Goal: Check status: Check status

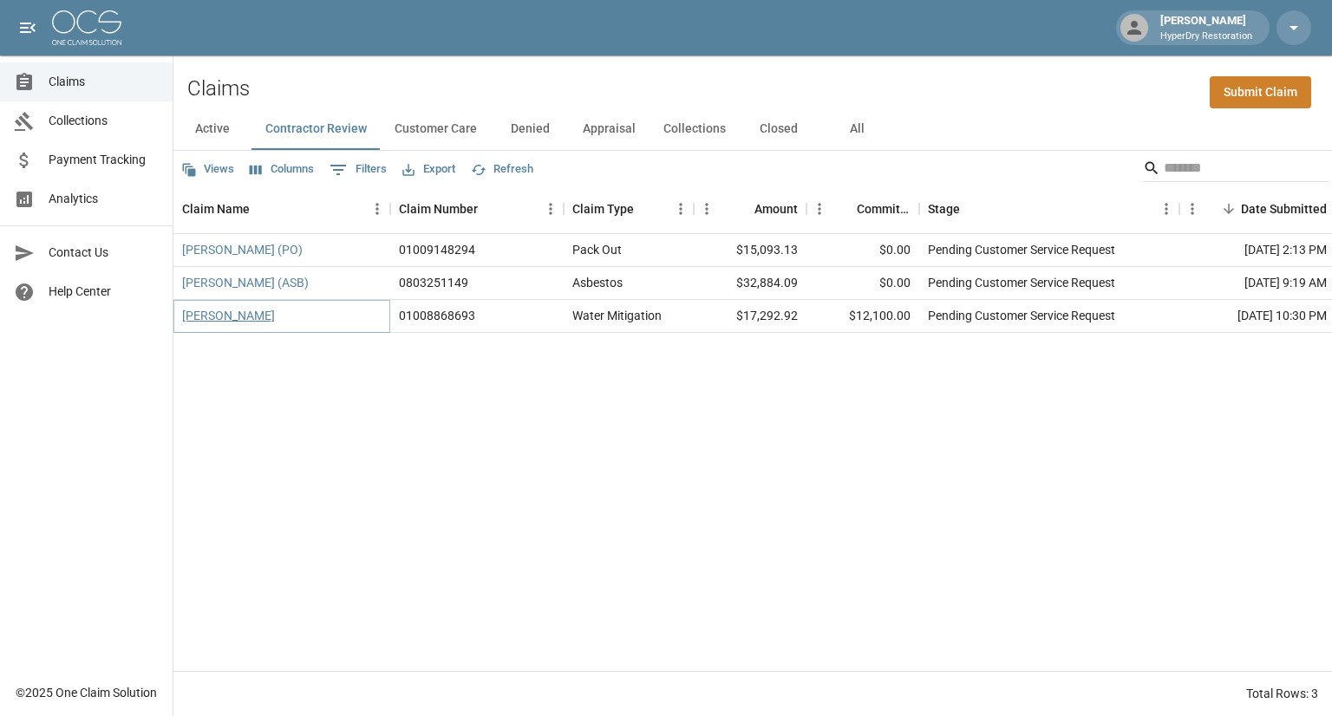
click at [216, 317] on link "[PERSON_NAME]" at bounding box center [228, 315] width 93 height 17
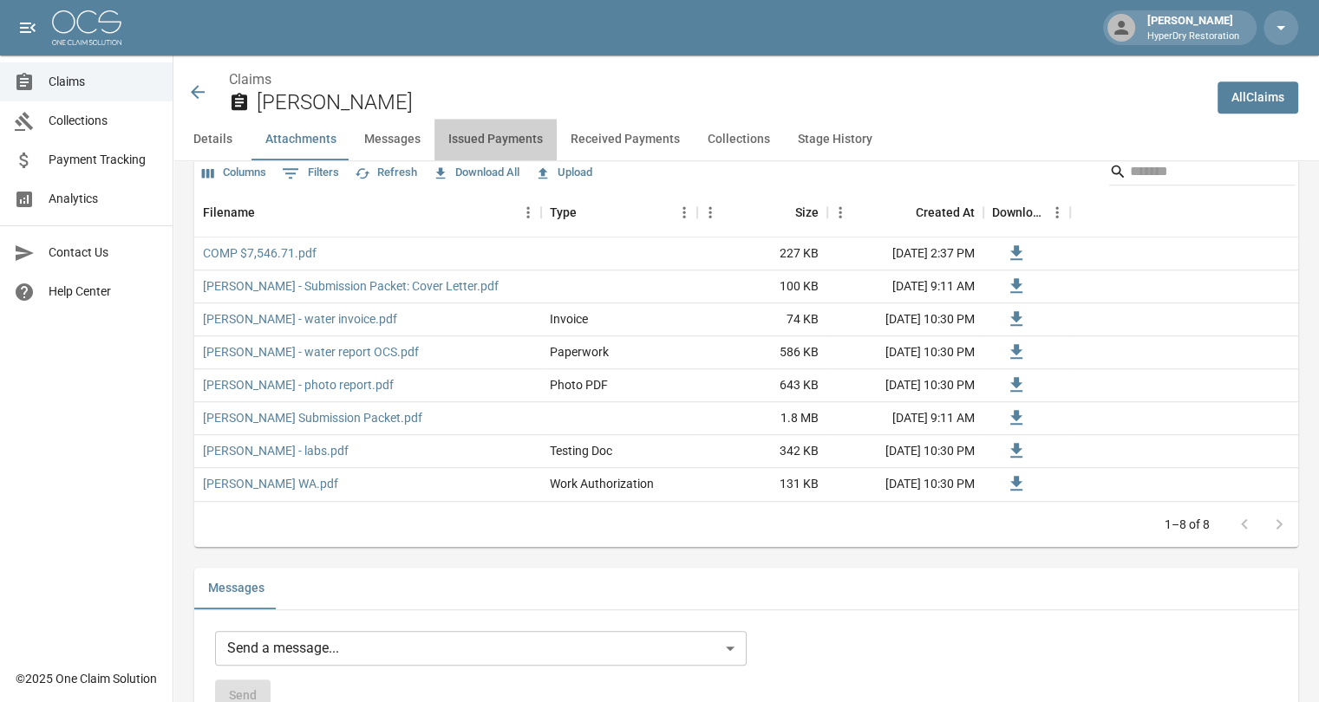
click at [518, 143] on button "Issued Payments" at bounding box center [495, 140] width 122 height 42
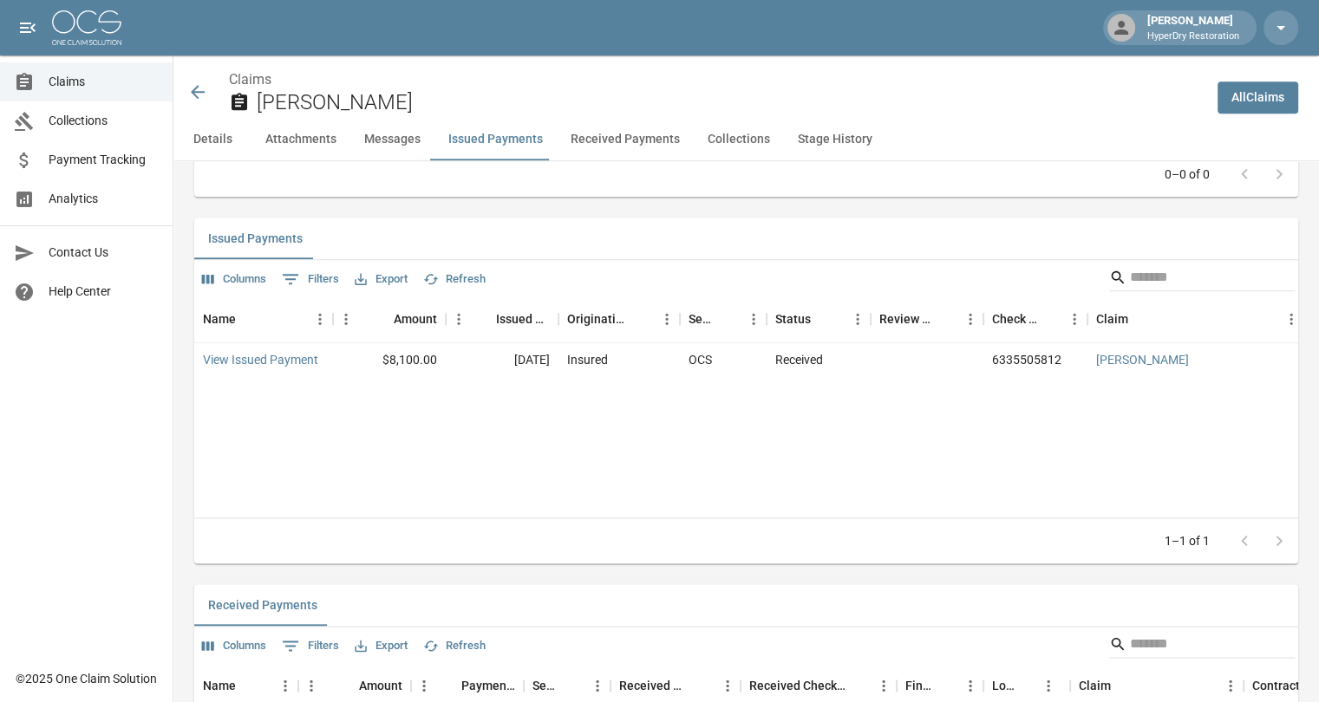
scroll to position [1953, 0]
click at [199, 93] on icon at bounding box center [198, 92] width 14 height 14
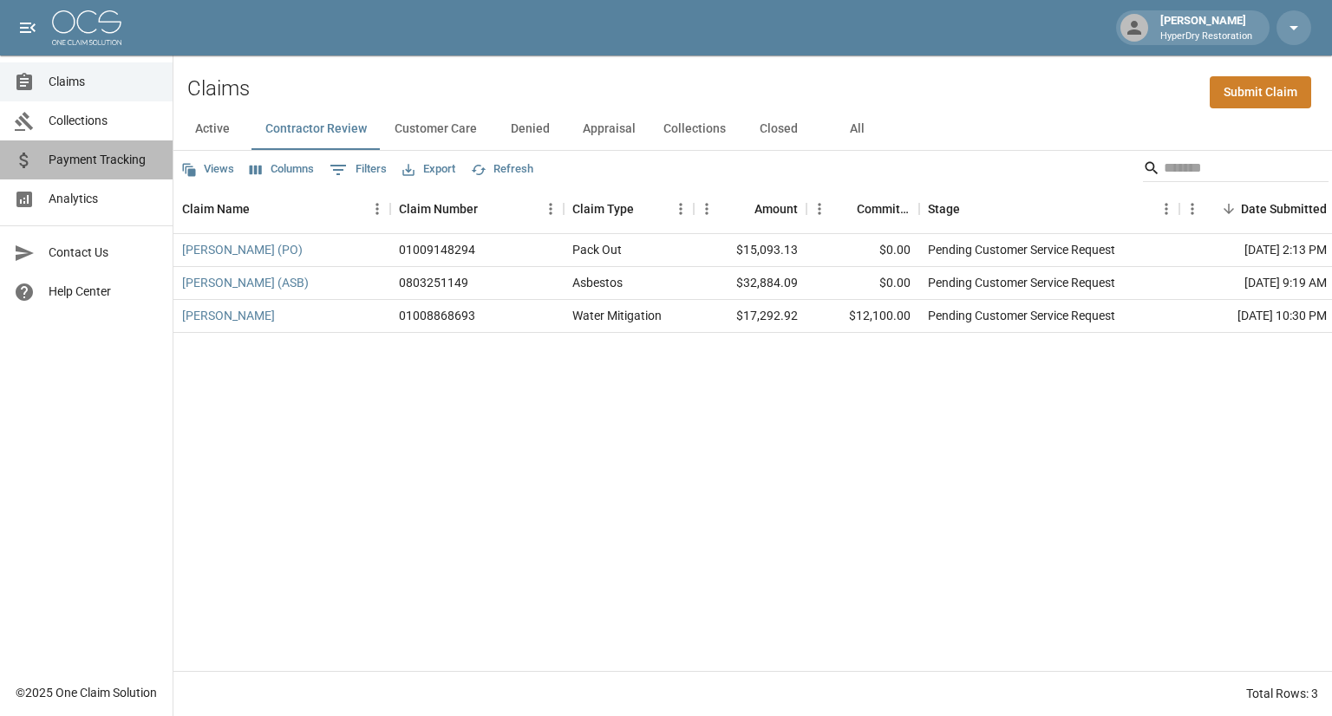
click at [114, 153] on span "Payment Tracking" at bounding box center [104, 160] width 110 height 18
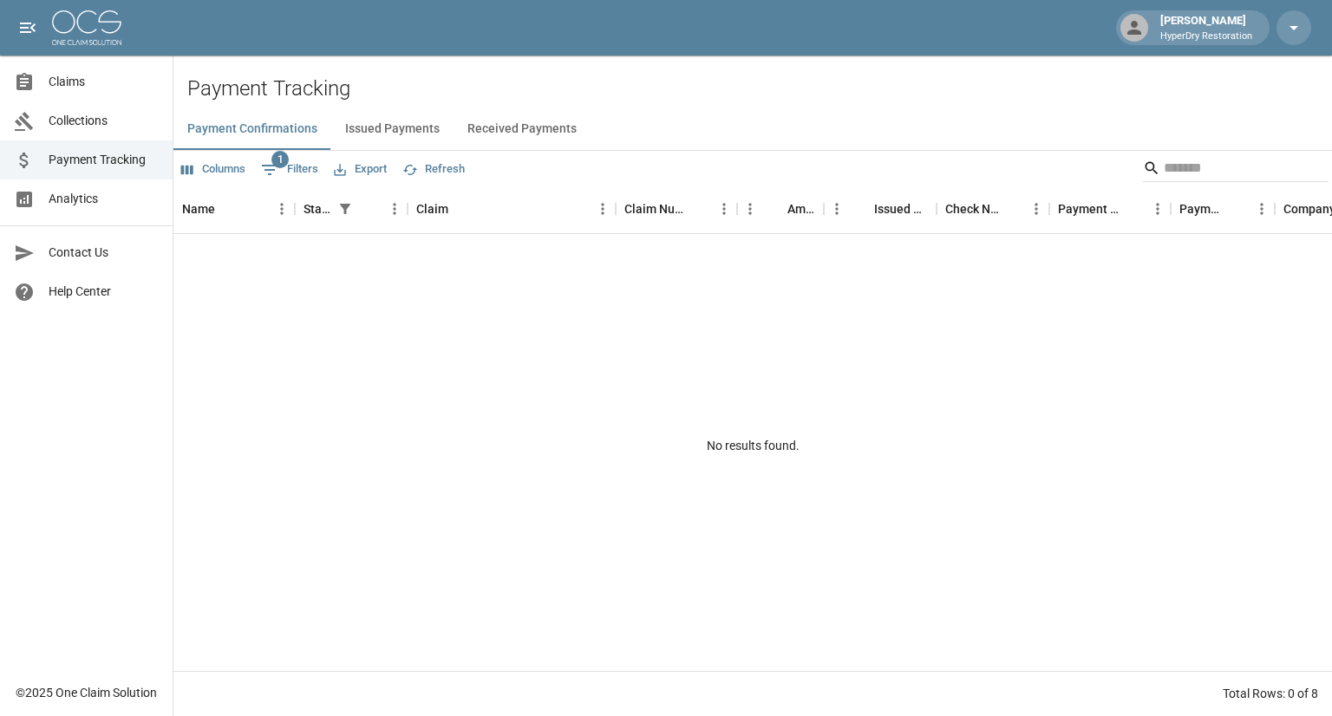
click at [506, 126] on button "Received Payments" at bounding box center [521, 129] width 137 height 42
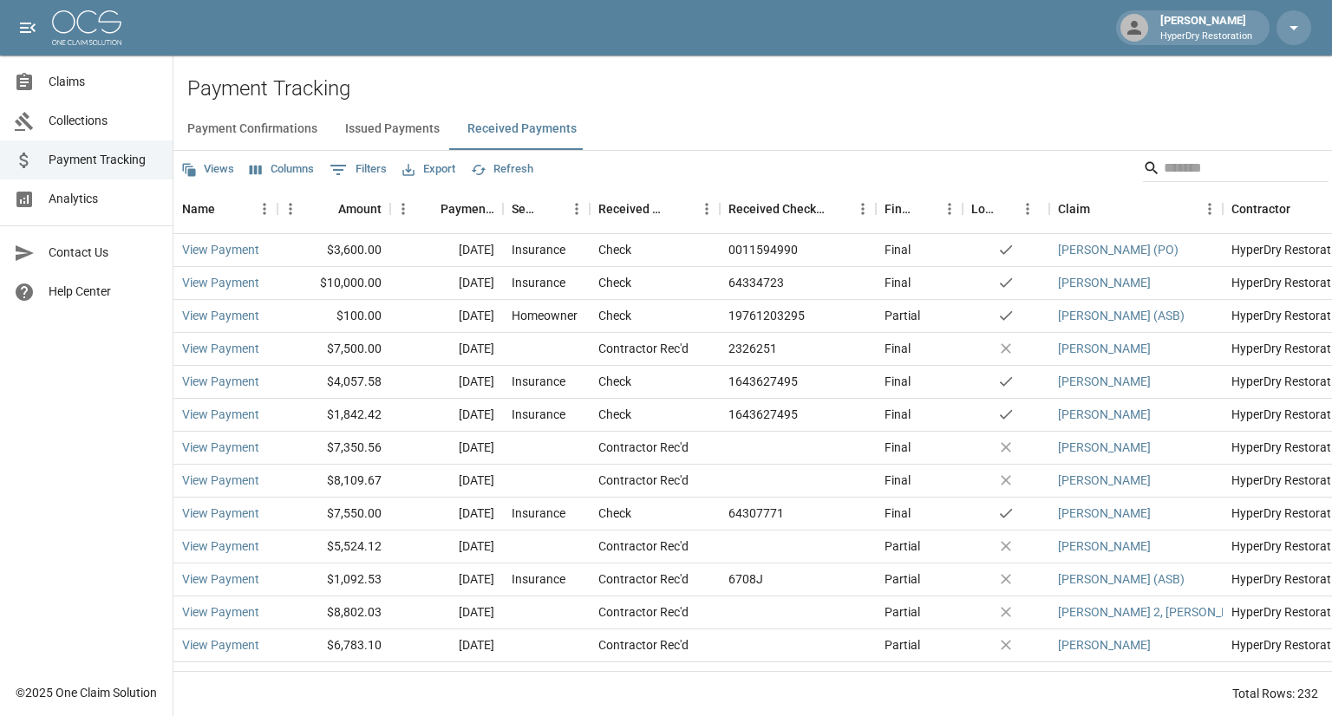
click at [63, 82] on span "Claims" at bounding box center [104, 82] width 110 height 18
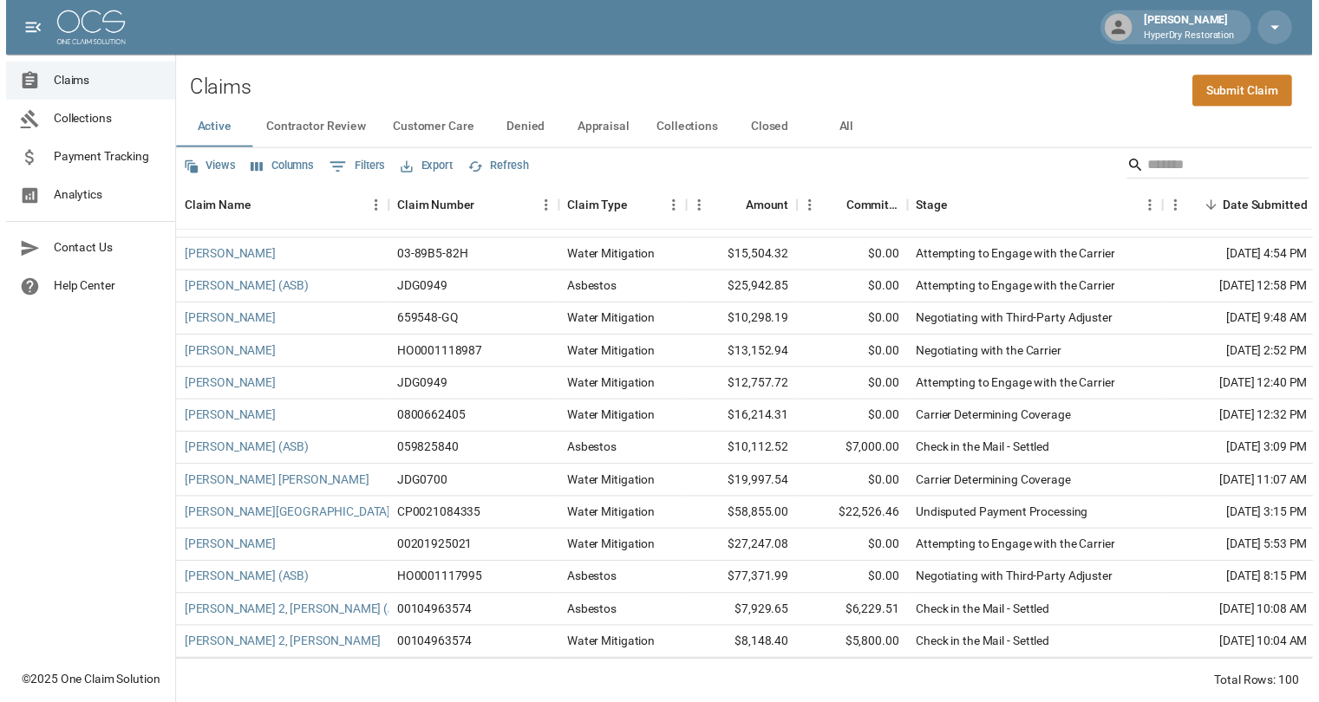
scroll to position [2396, 0]
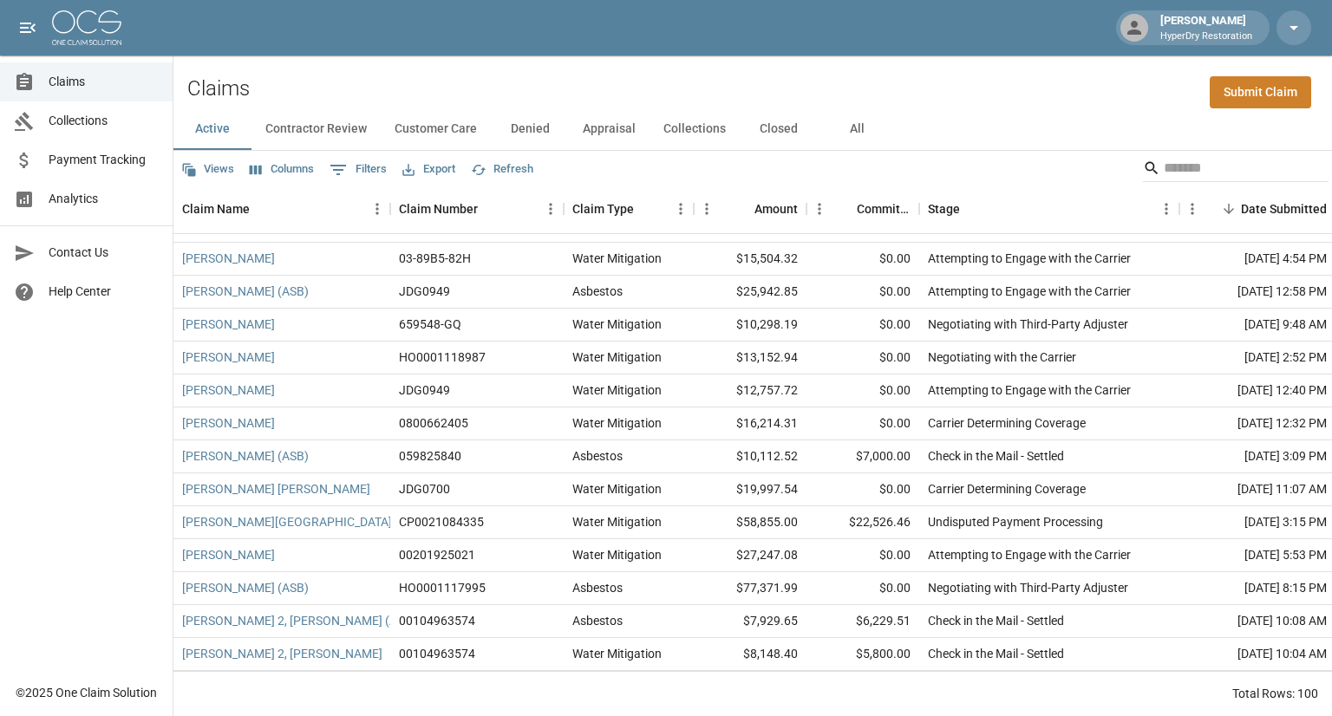
click at [87, 171] on link "Payment Tracking" at bounding box center [86, 159] width 173 height 39
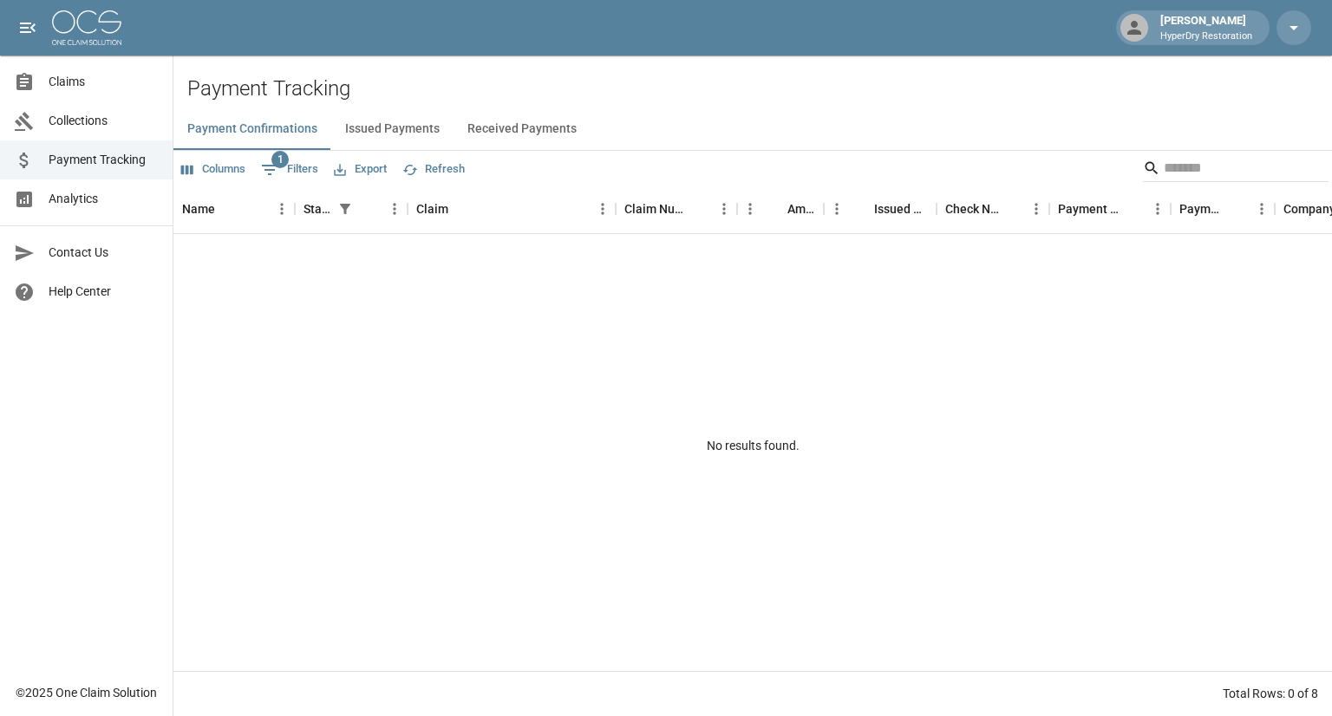
click at [499, 137] on button "Received Payments" at bounding box center [521, 129] width 137 height 42
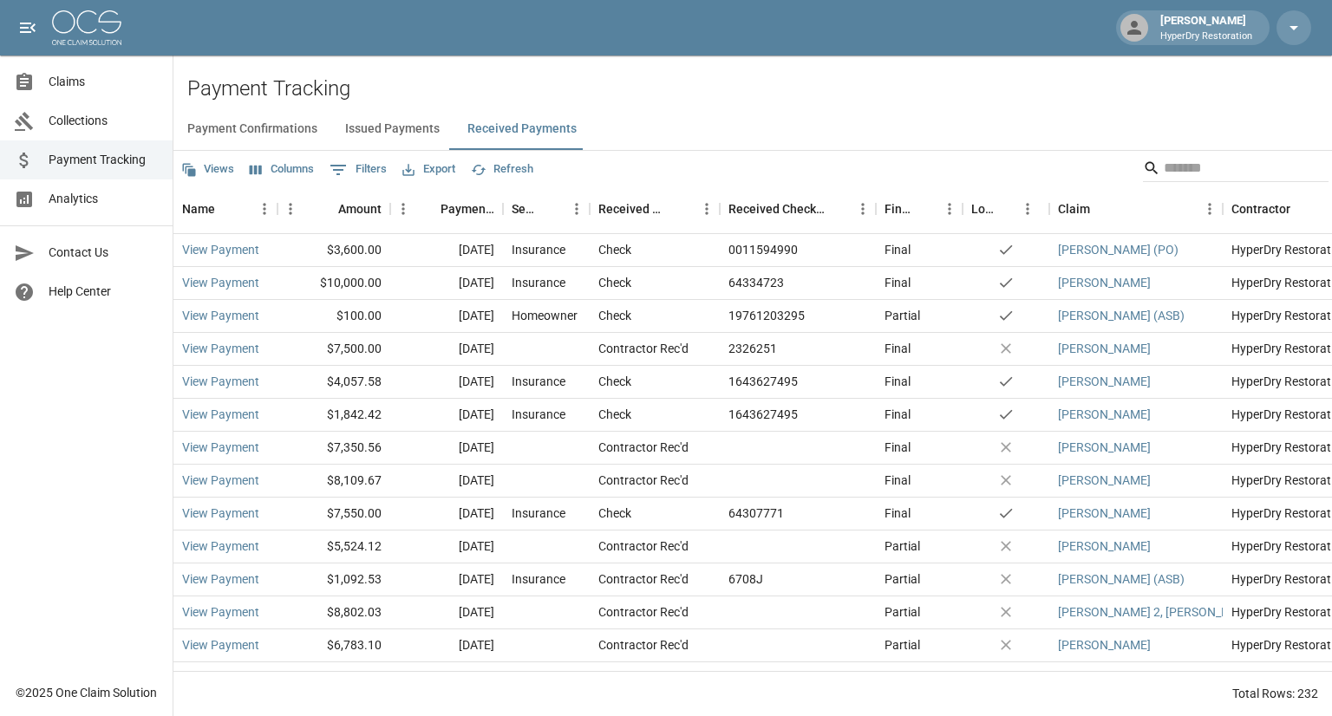
click at [94, 201] on span "Analytics" at bounding box center [104, 199] width 110 height 18
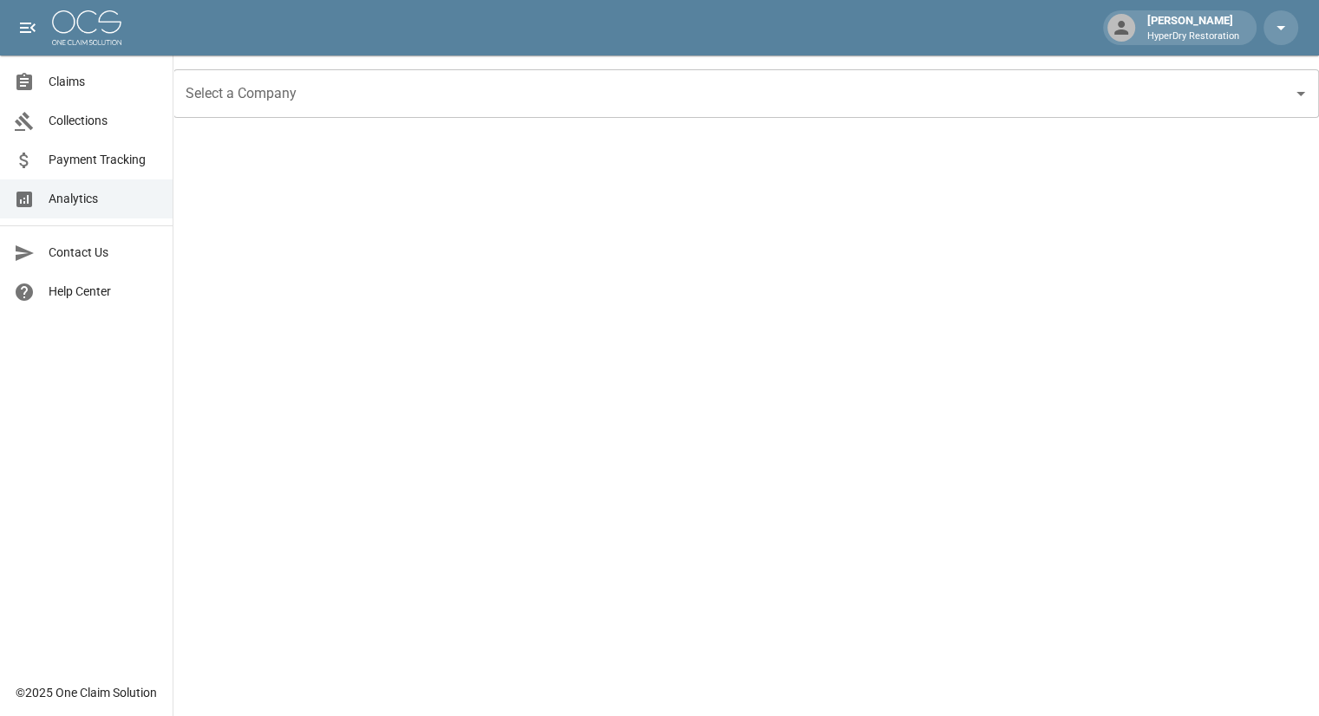
click at [68, 160] on span "Payment Tracking" at bounding box center [104, 160] width 110 height 18
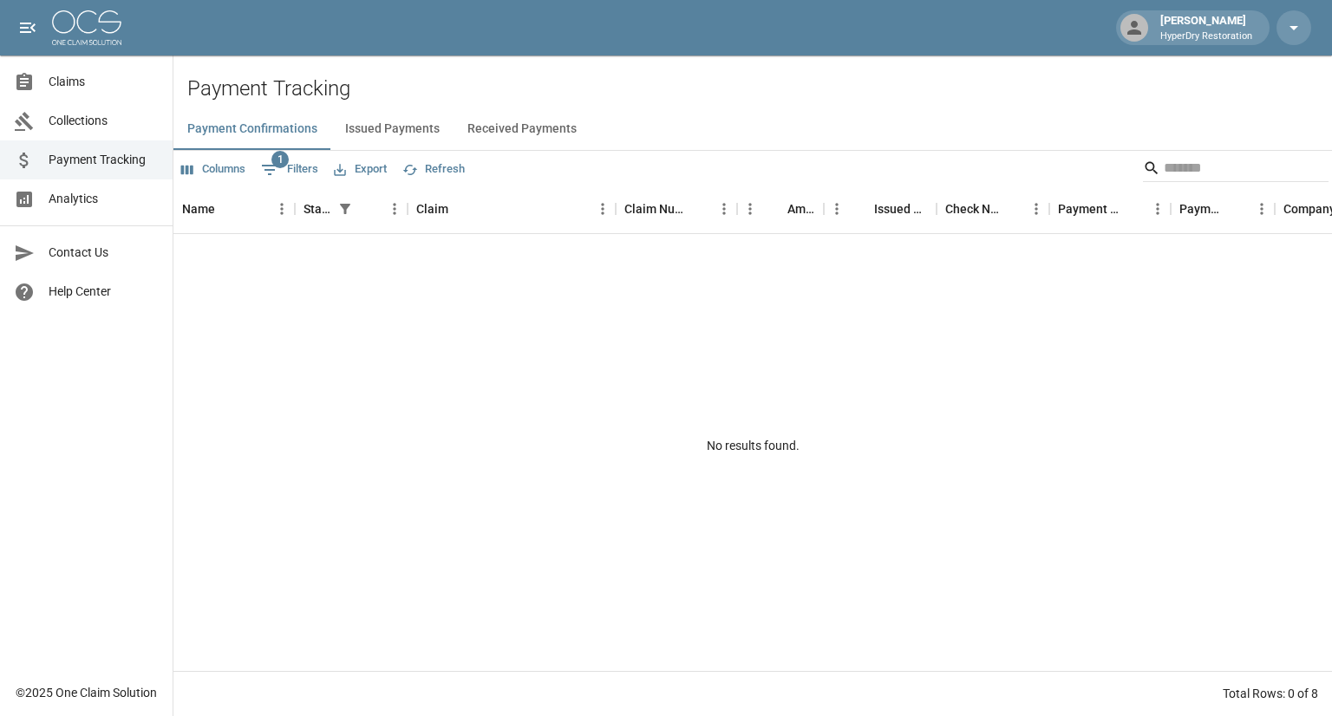
click at [89, 125] on span "Collections" at bounding box center [104, 121] width 110 height 18
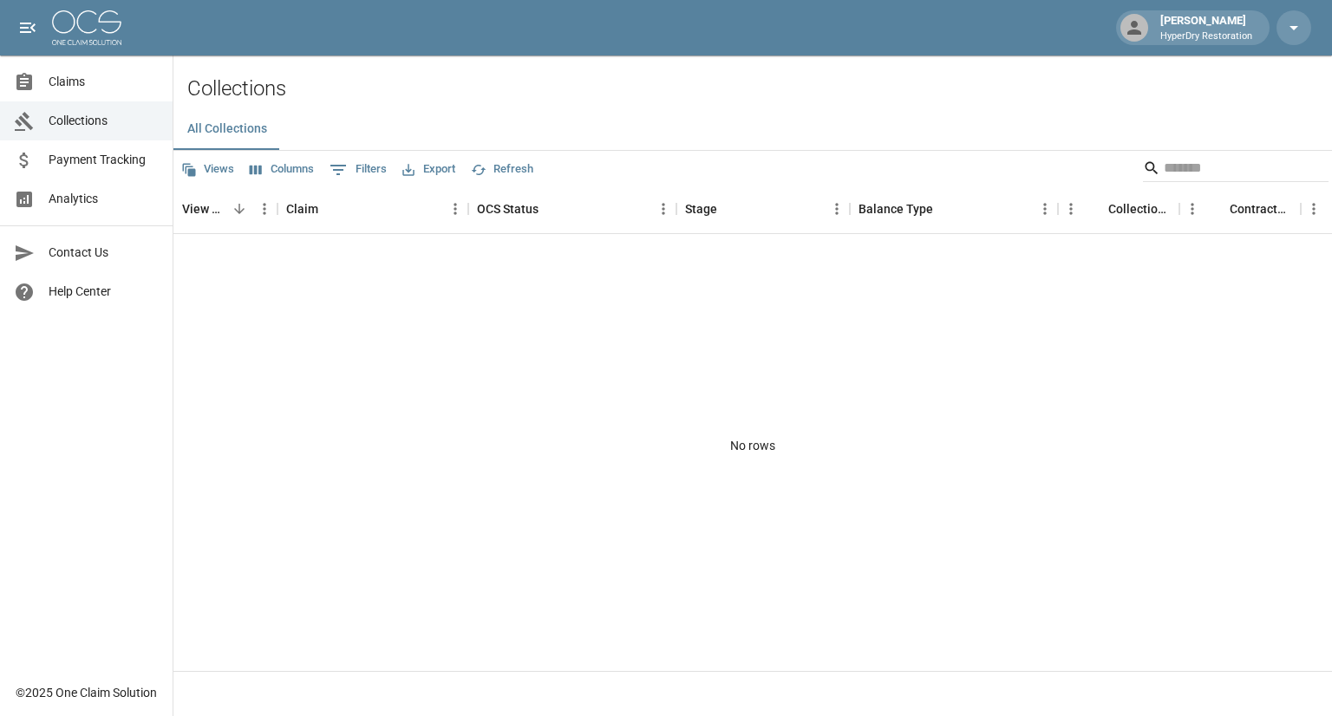
click at [104, 88] on span "Claims" at bounding box center [104, 82] width 110 height 18
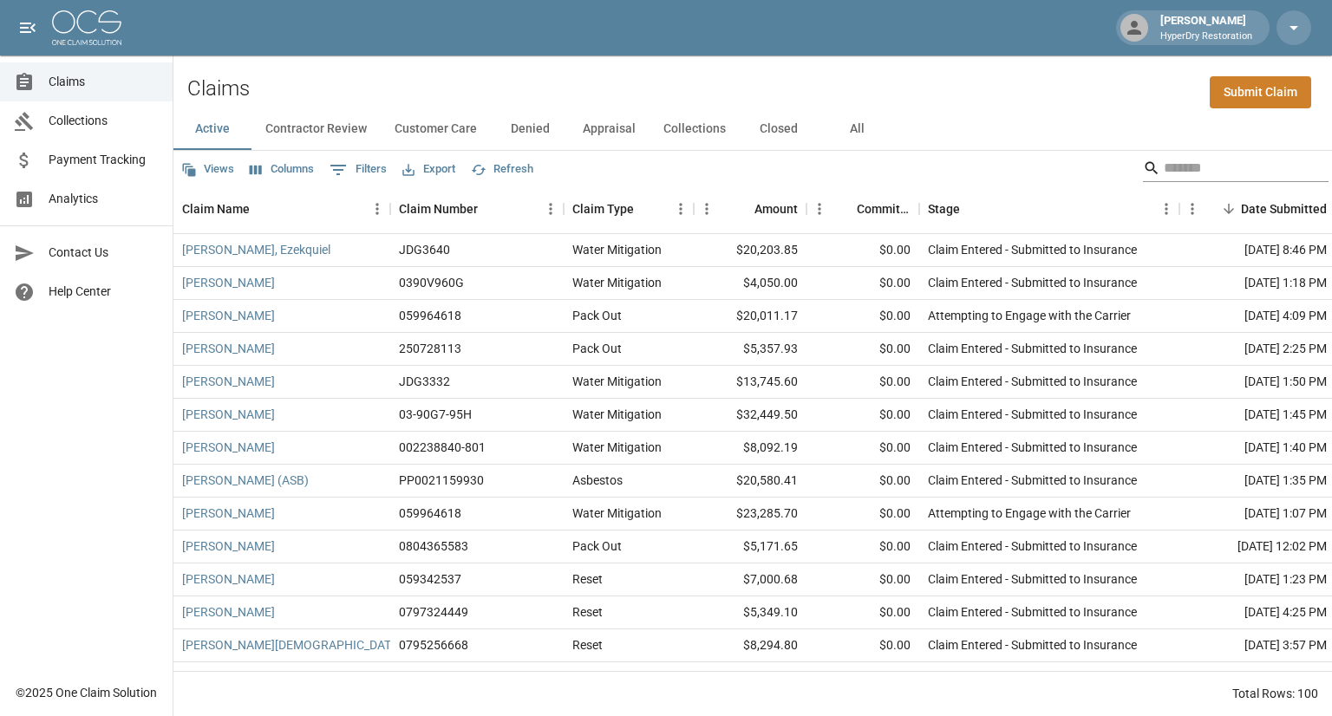
click at [1175, 174] on input "Search" at bounding box center [1233, 168] width 139 height 28
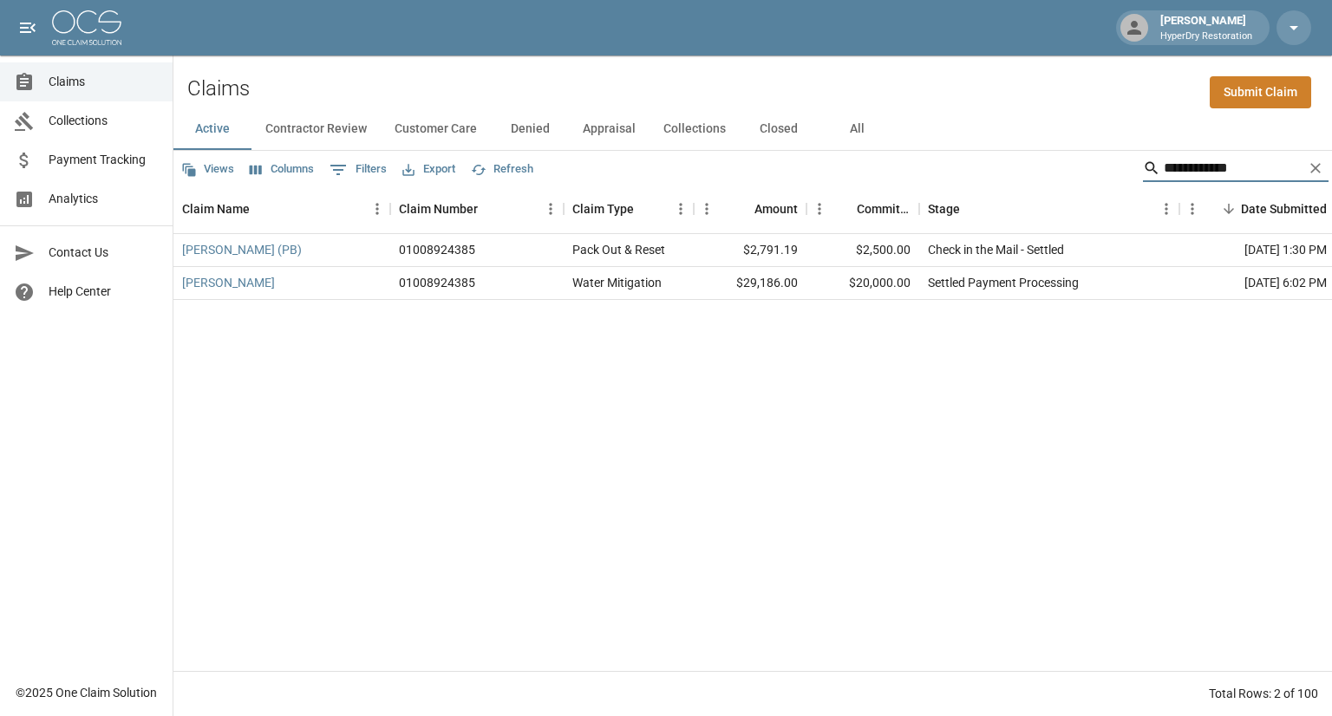
type input "**********"
click at [841, 130] on button "All" at bounding box center [857, 129] width 78 height 42
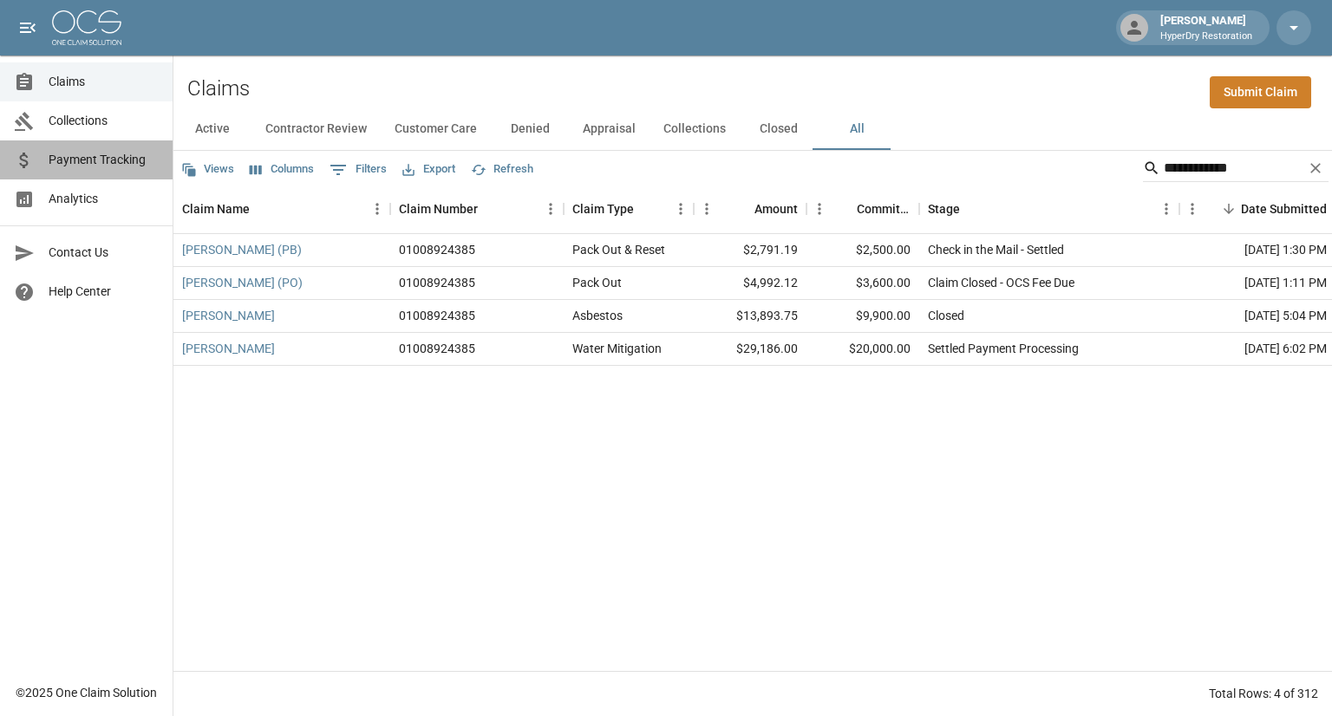
click at [128, 162] on span "Payment Tracking" at bounding box center [104, 160] width 110 height 18
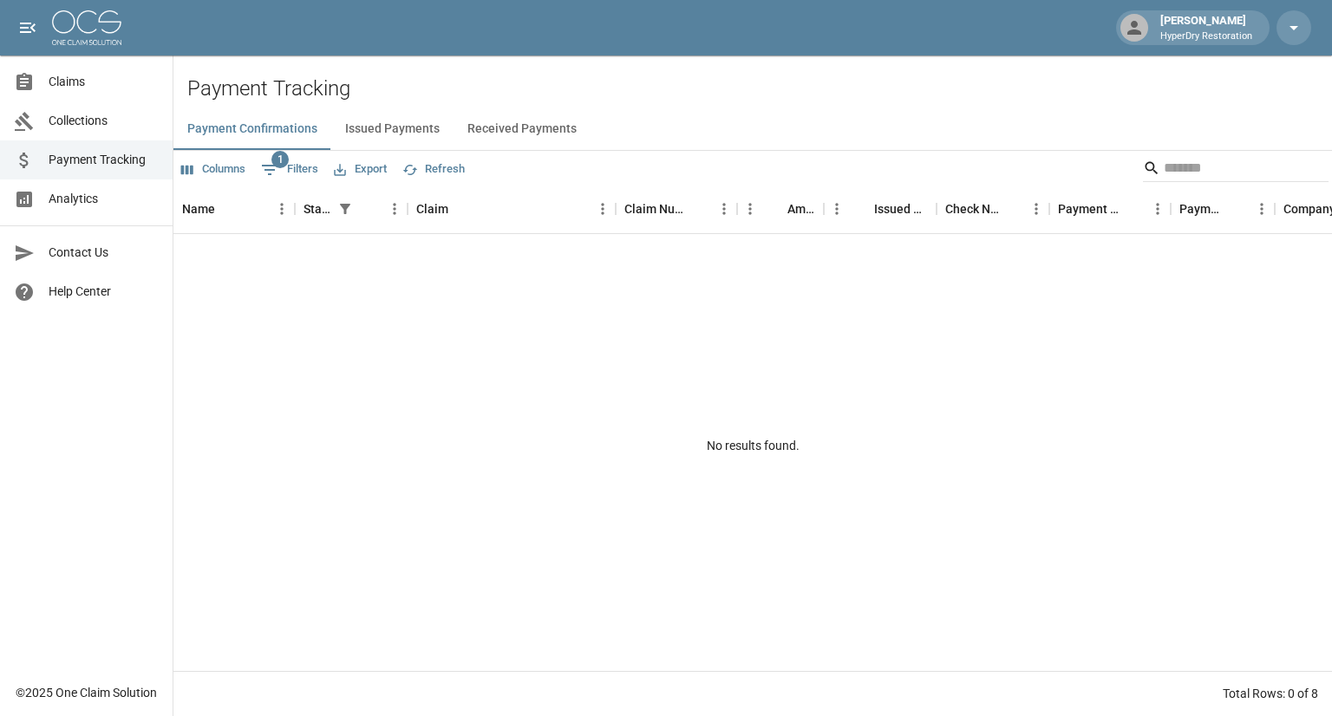
click at [505, 122] on button "Received Payments" at bounding box center [521, 129] width 137 height 42
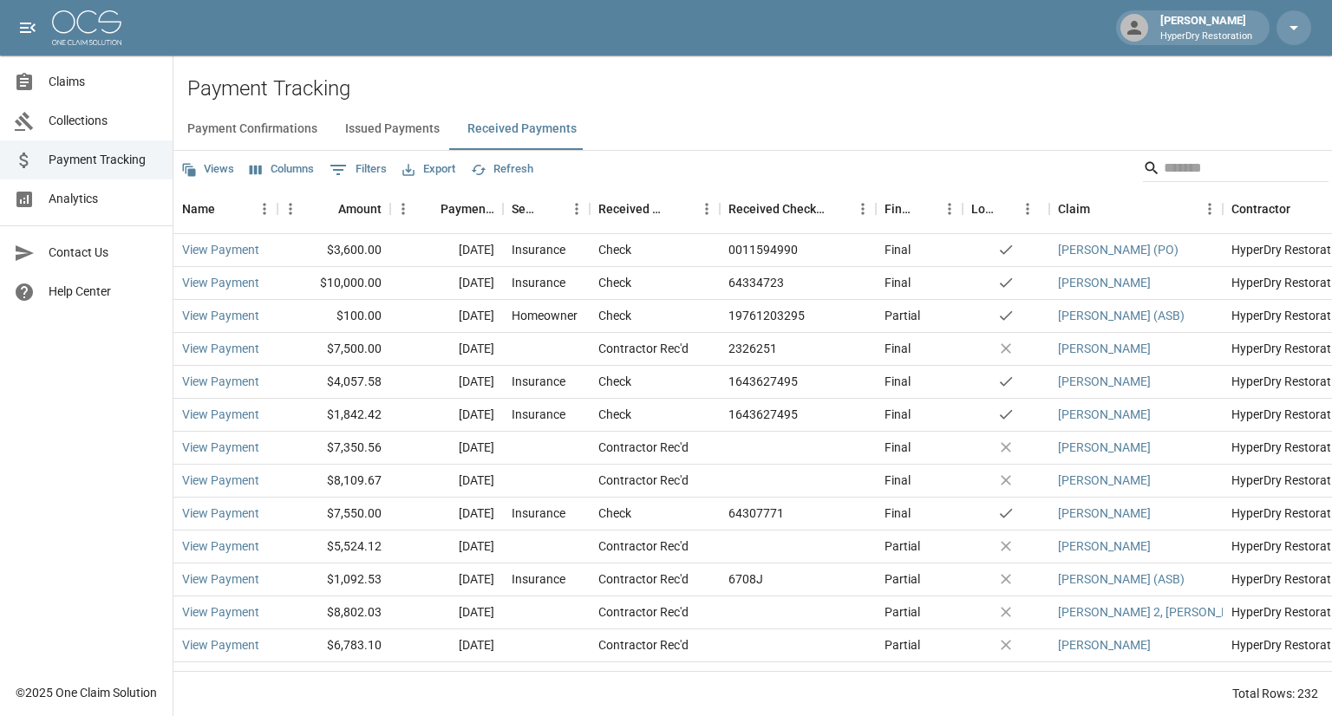
click at [90, 119] on span "Collections" at bounding box center [104, 121] width 110 height 18
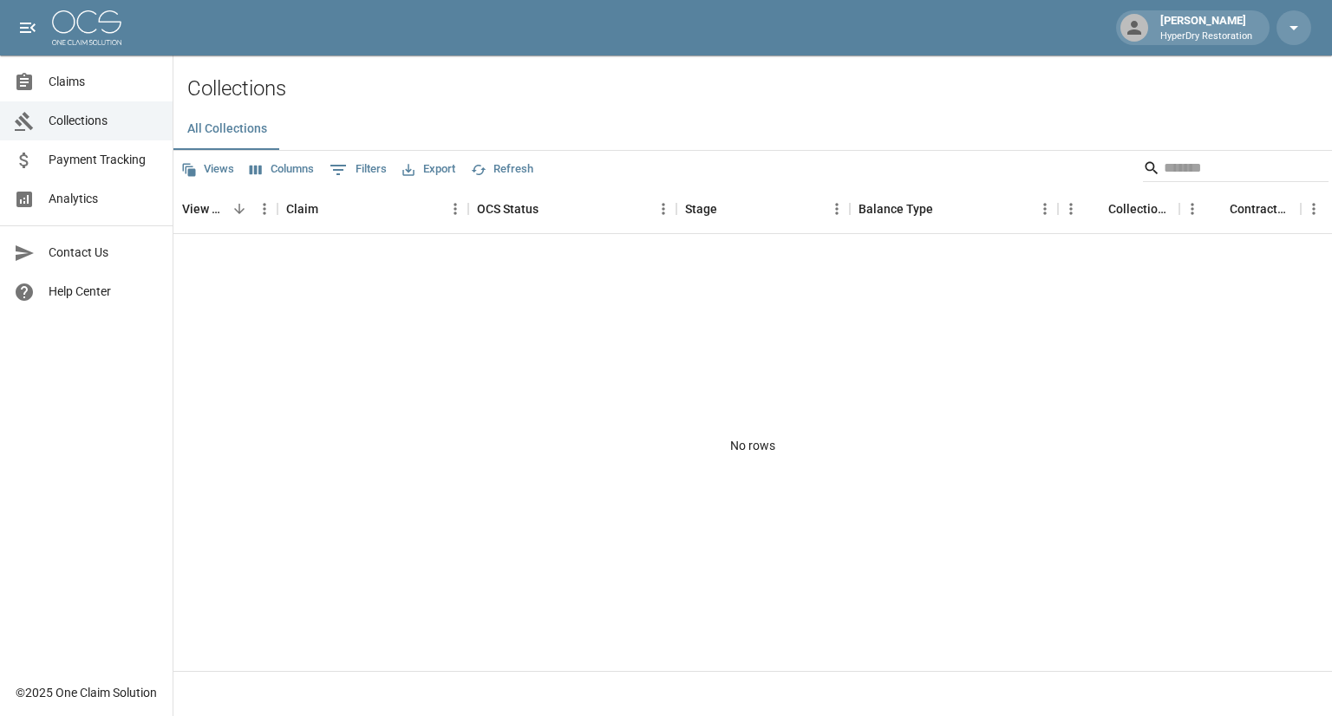
click at [83, 81] on span "Claims" at bounding box center [104, 82] width 110 height 18
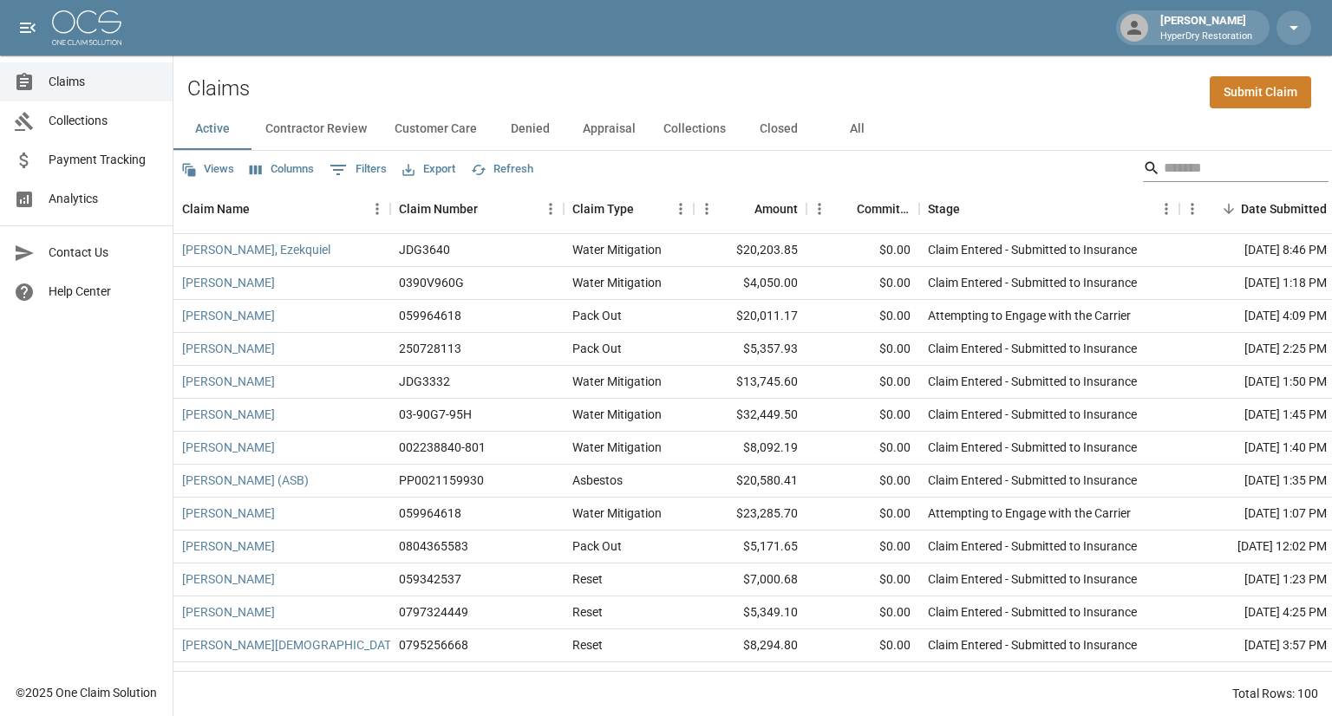
click at [1166, 159] on input "Search" at bounding box center [1233, 168] width 139 height 28
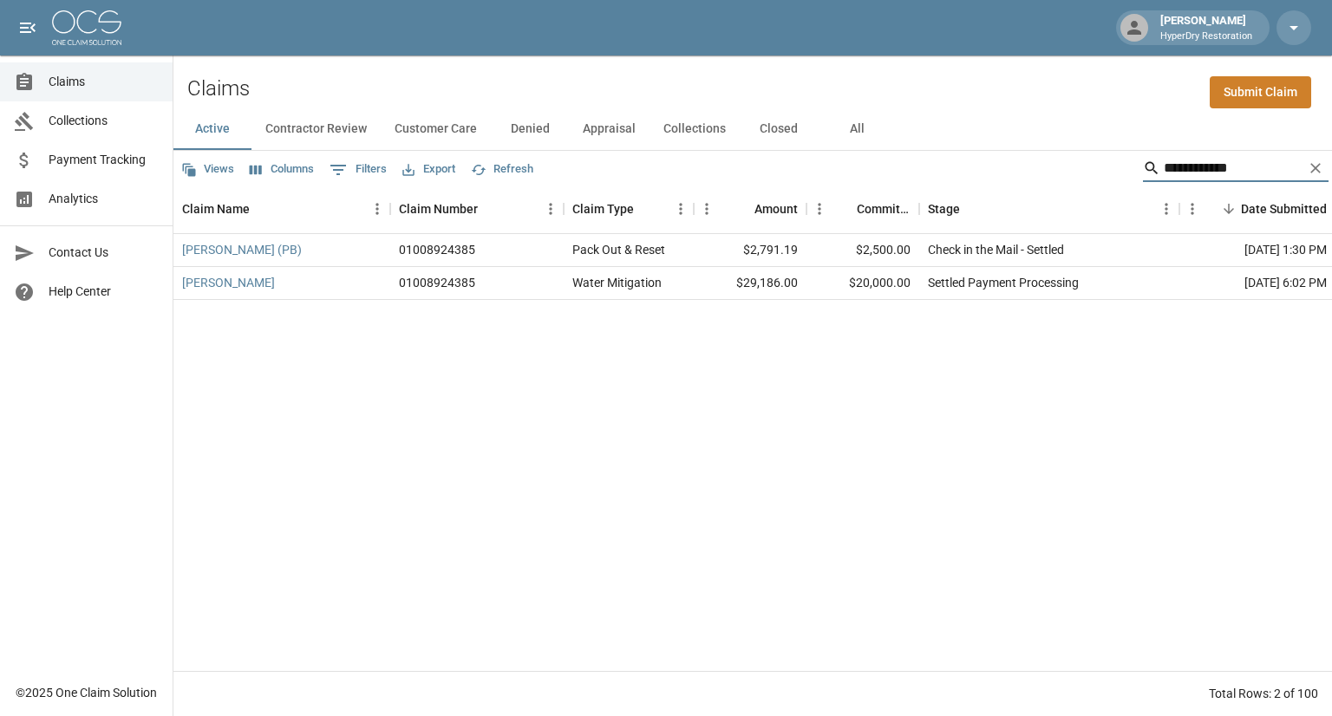
type input "**********"
click at [842, 130] on button "All" at bounding box center [857, 129] width 78 height 42
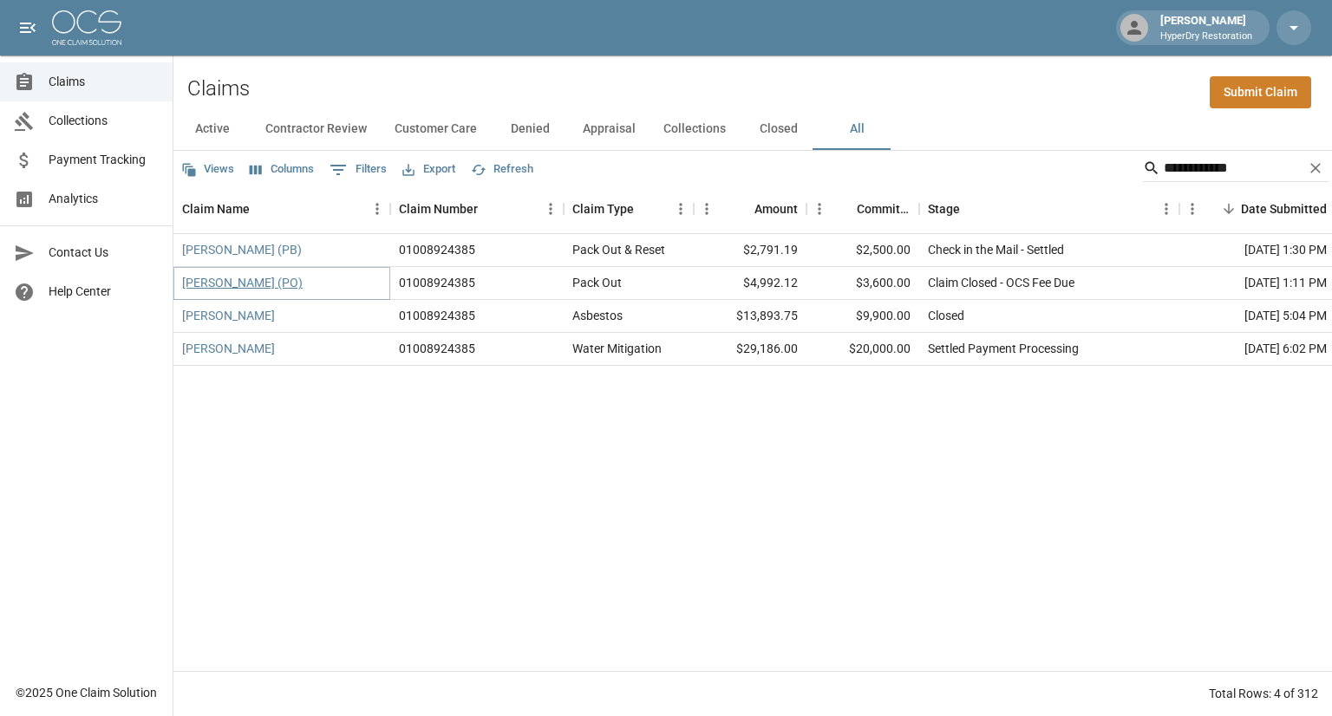
click at [246, 283] on link "White, Hannah (PO)" at bounding box center [242, 282] width 121 height 17
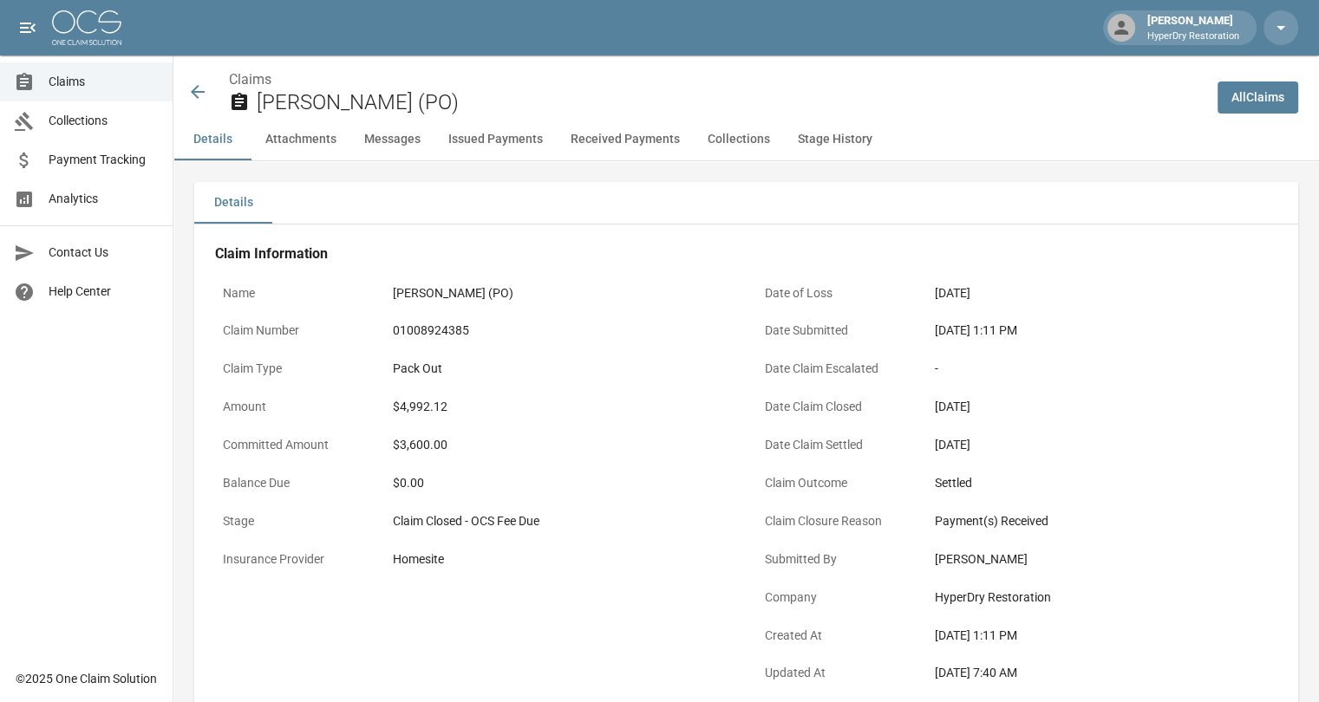
click at [203, 92] on icon at bounding box center [198, 92] width 14 height 14
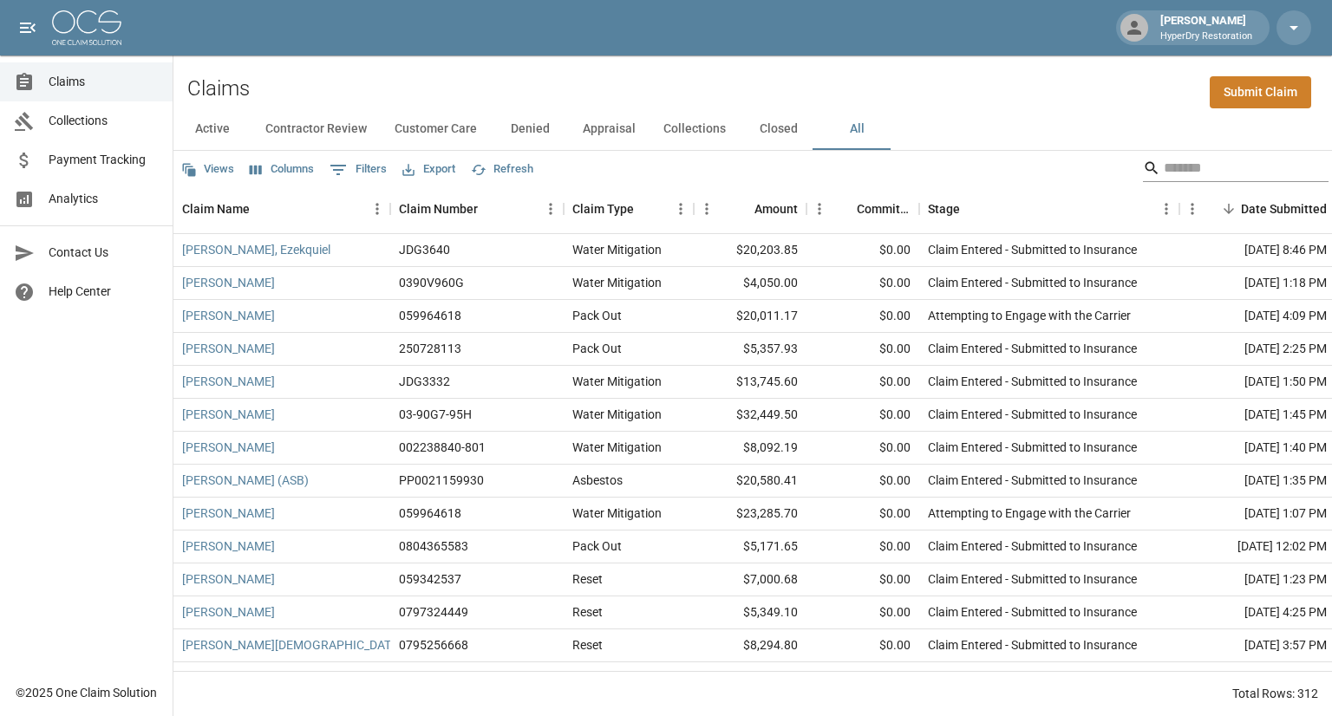
click at [1191, 169] on input "Search" at bounding box center [1233, 168] width 139 height 28
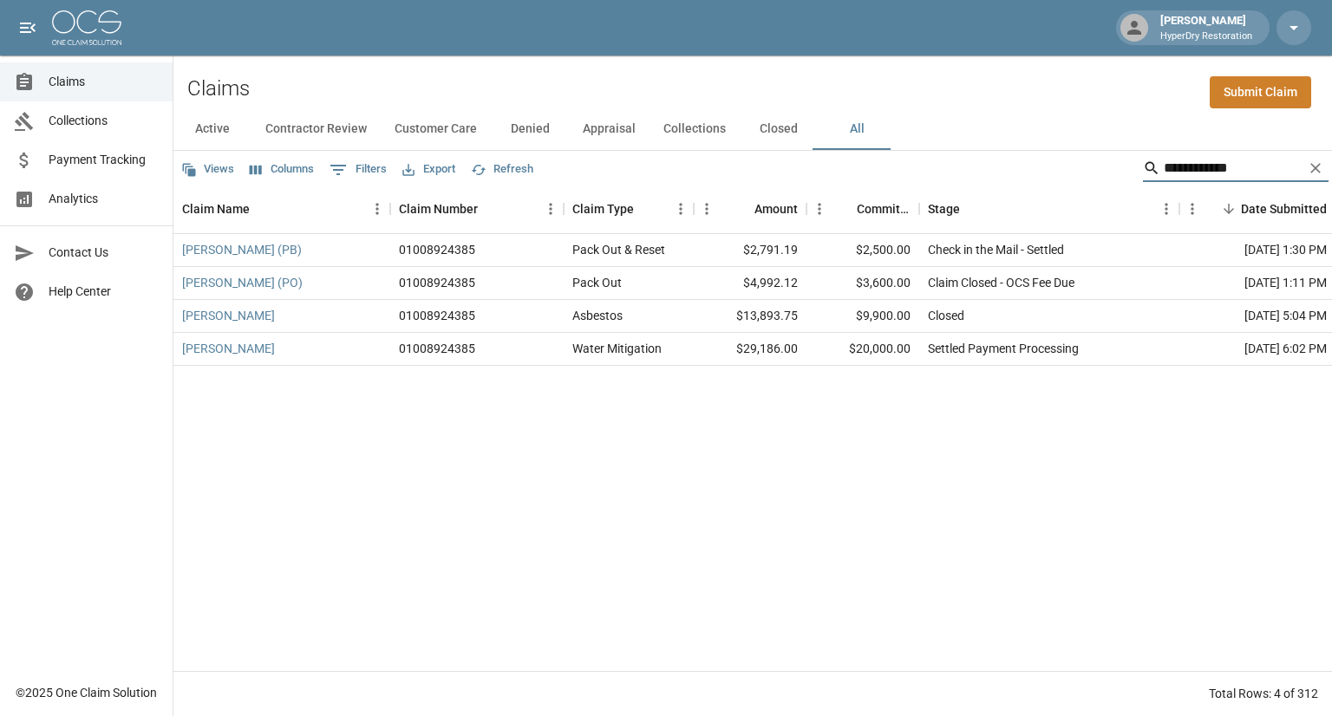
type input "**********"
drag, startPoint x: 1226, startPoint y: 163, endPoint x: 936, endPoint y: 162, distance: 289.6
click at [936, 162] on div "**********" at bounding box center [752, 168] width 1158 height 35
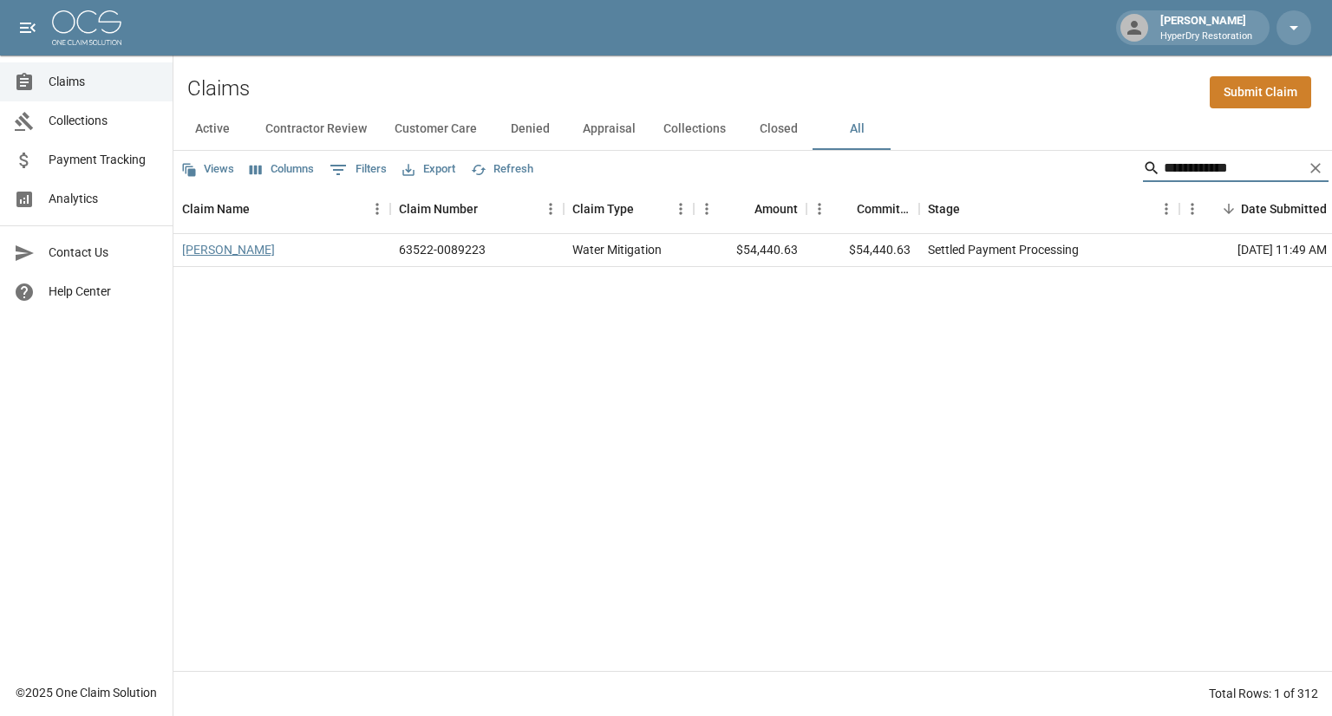
type input "**********"
click at [244, 249] on link "Castillo, Maria" at bounding box center [228, 249] width 93 height 17
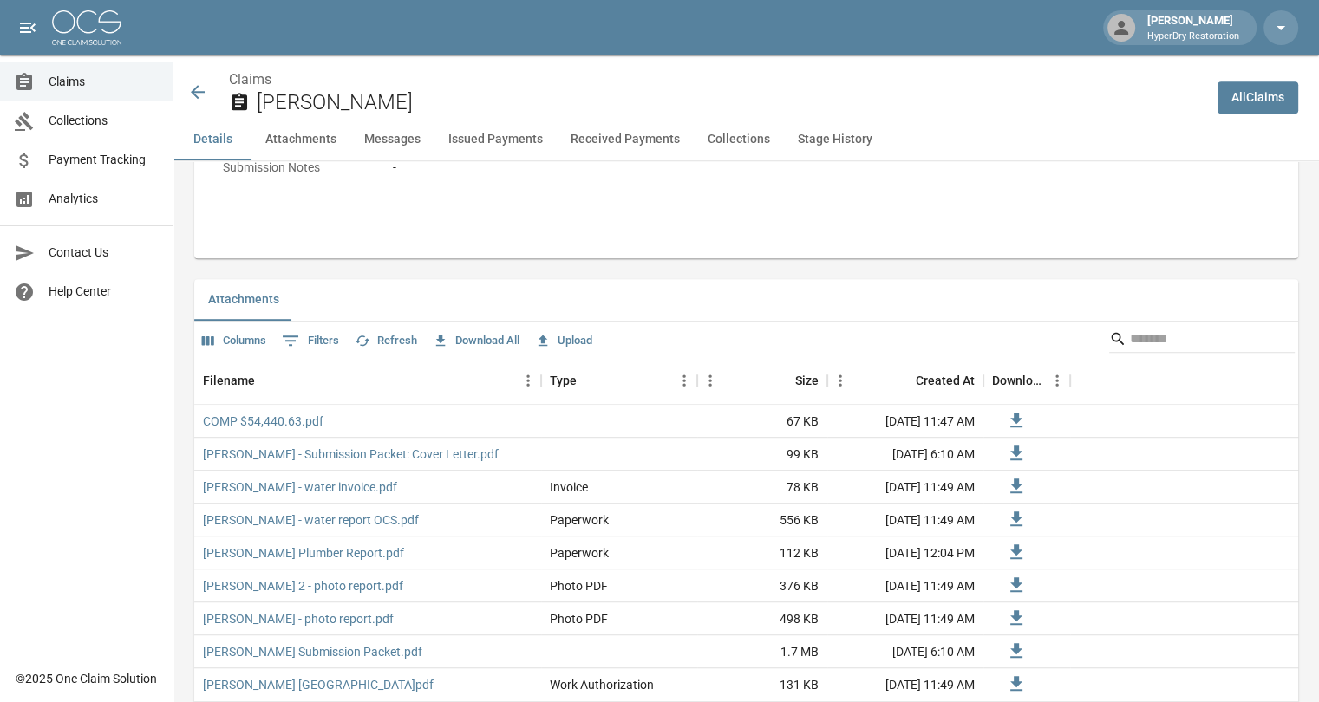
scroll to position [988, 0]
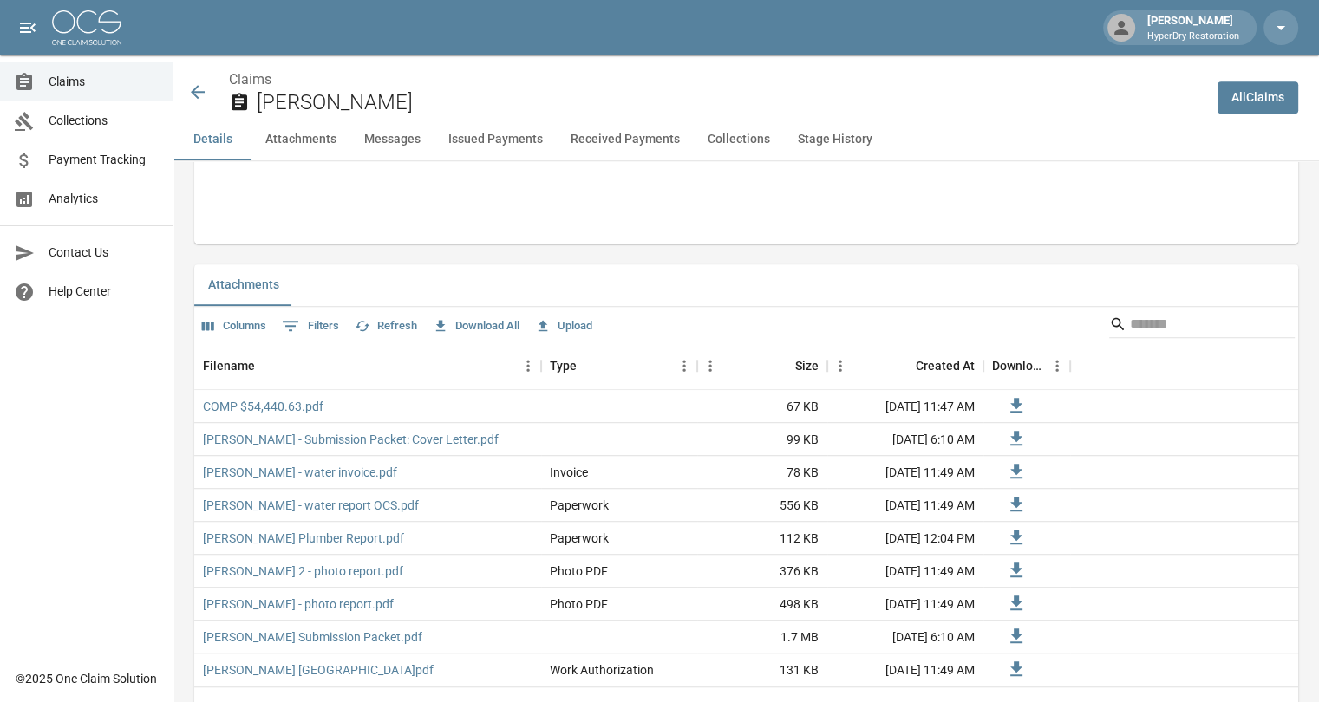
click at [466, 139] on button "Issued Payments" at bounding box center [495, 140] width 122 height 42
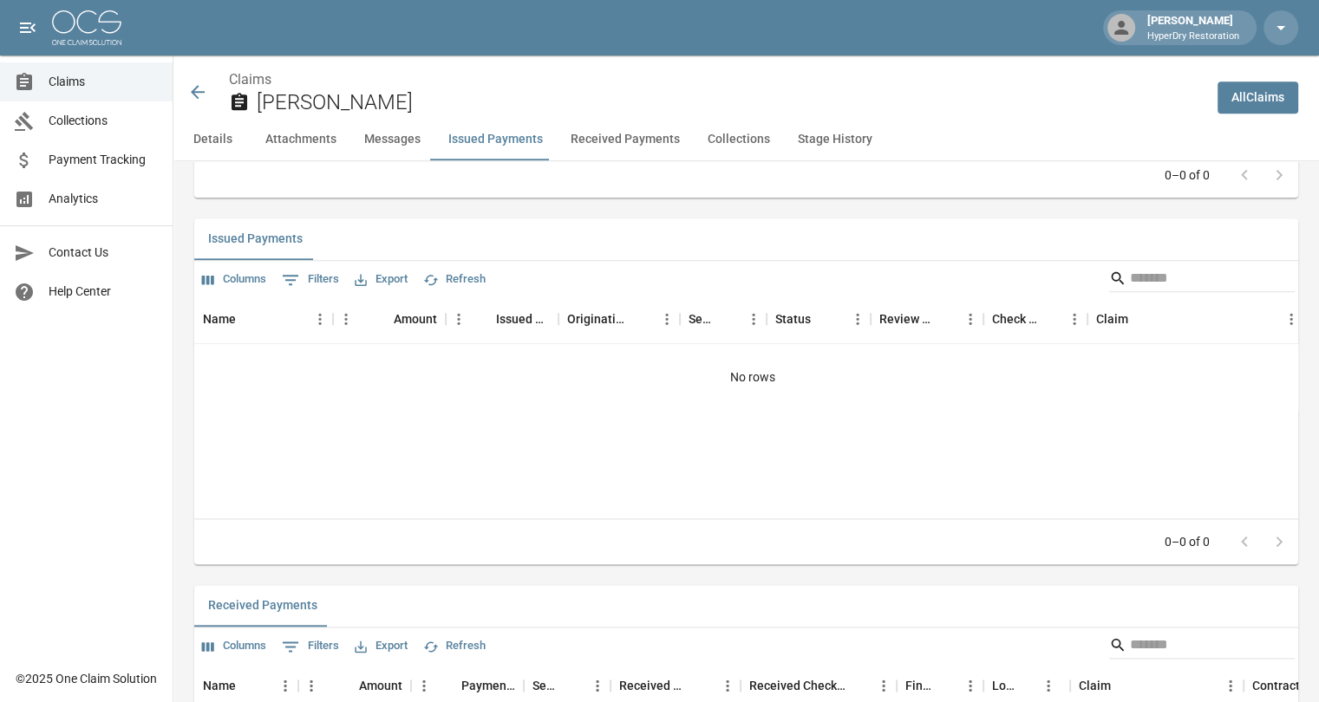
click at [582, 140] on button "Received Payments" at bounding box center [625, 140] width 137 height 42
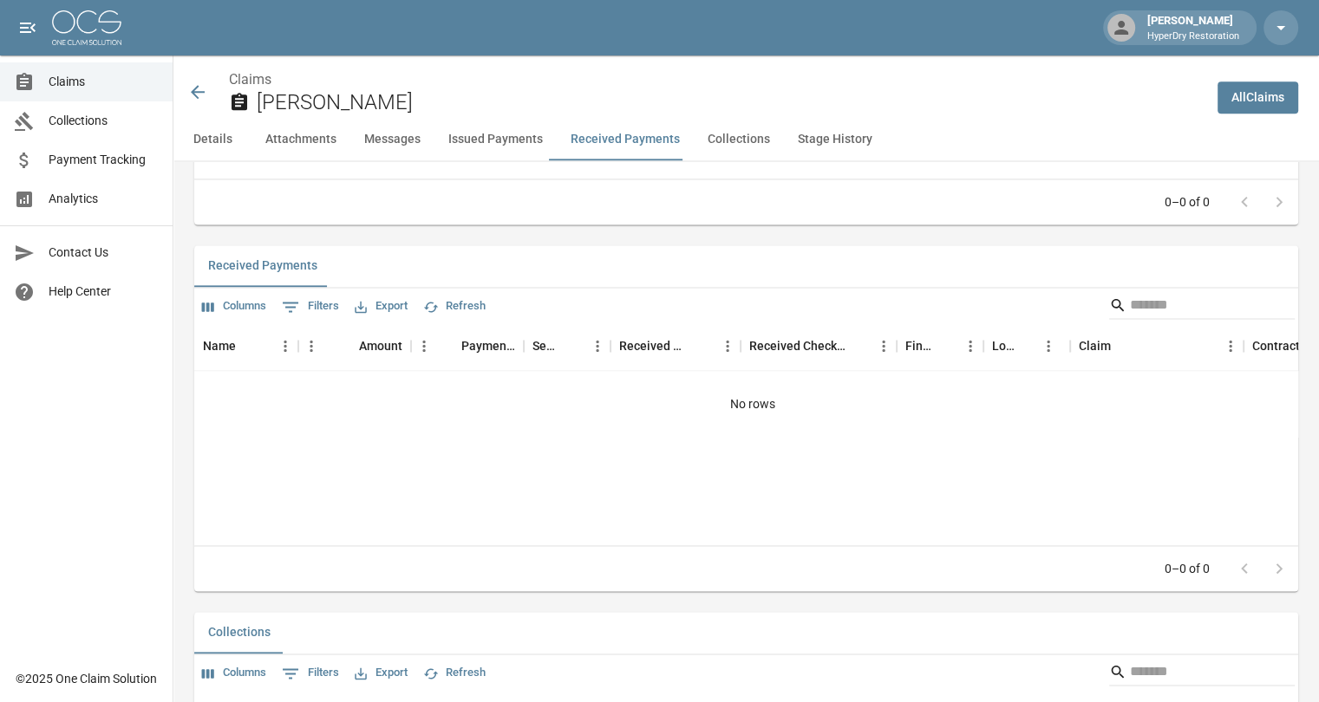
scroll to position [2379, 0]
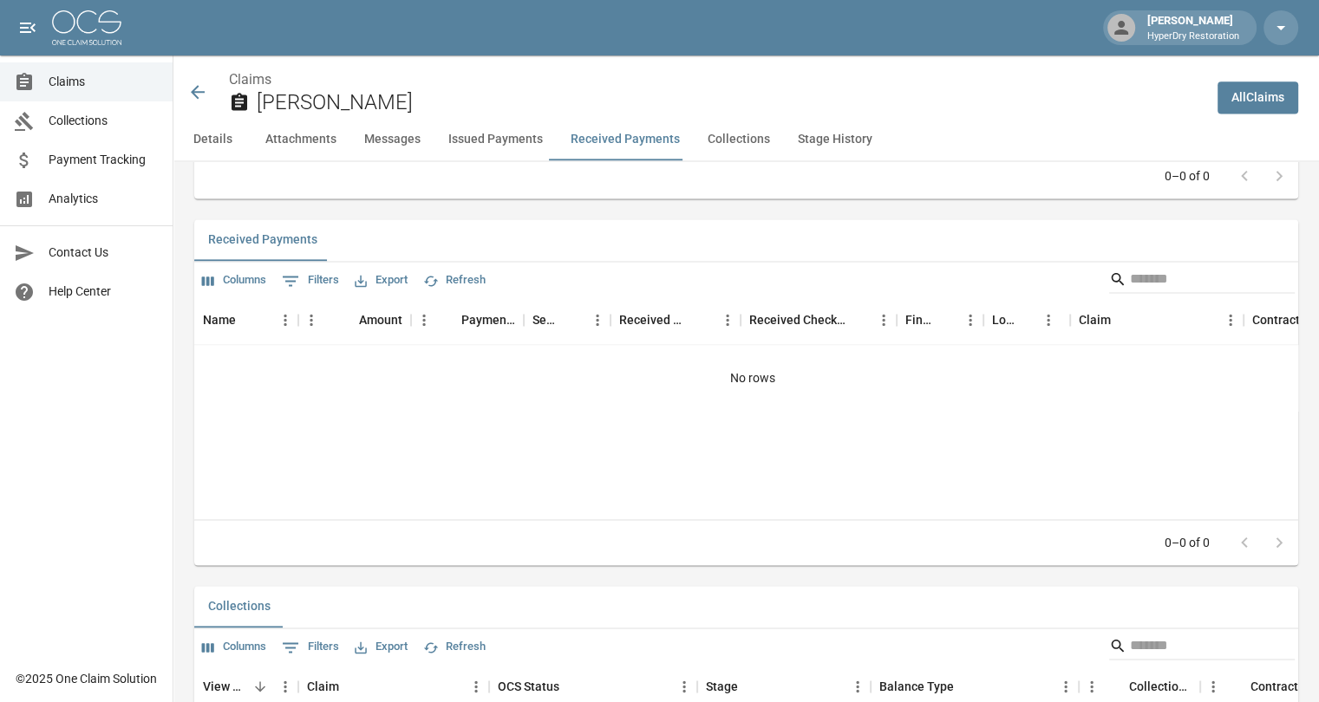
click at [395, 137] on button "Messages" at bounding box center [392, 140] width 84 height 42
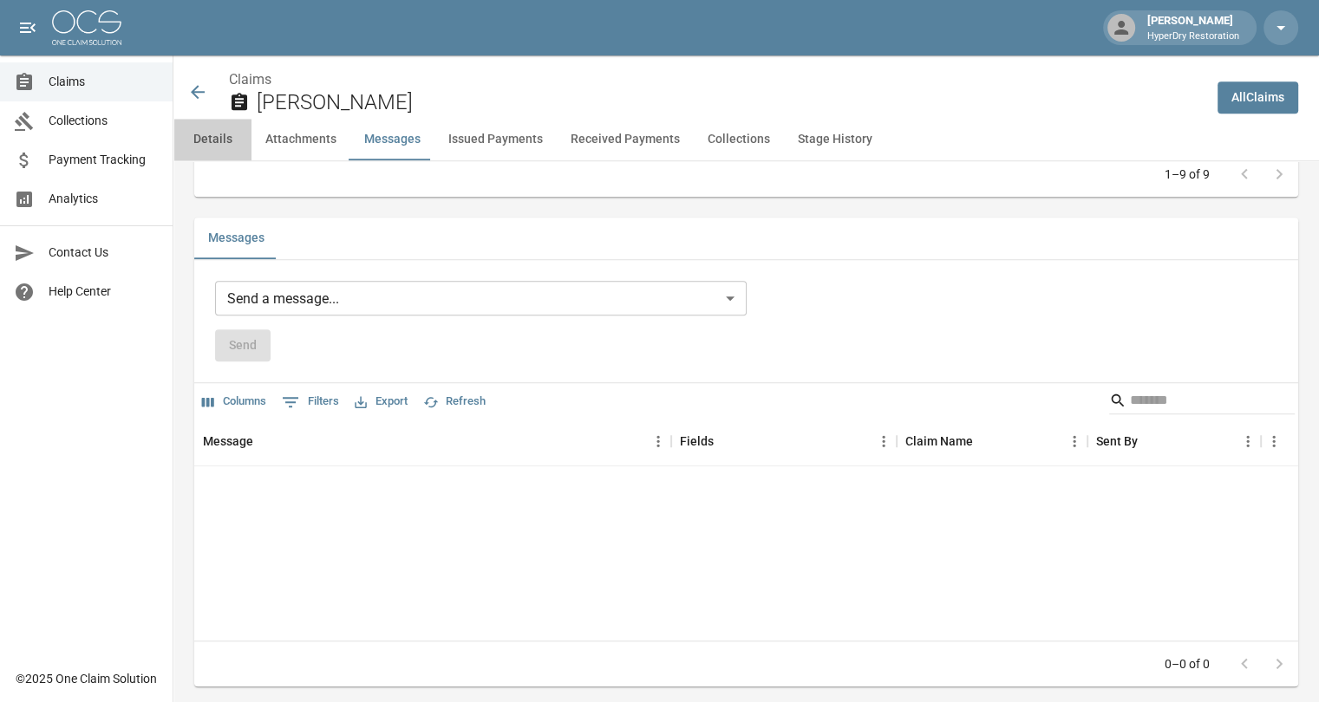
click at [228, 136] on button "Details" at bounding box center [212, 140] width 78 height 42
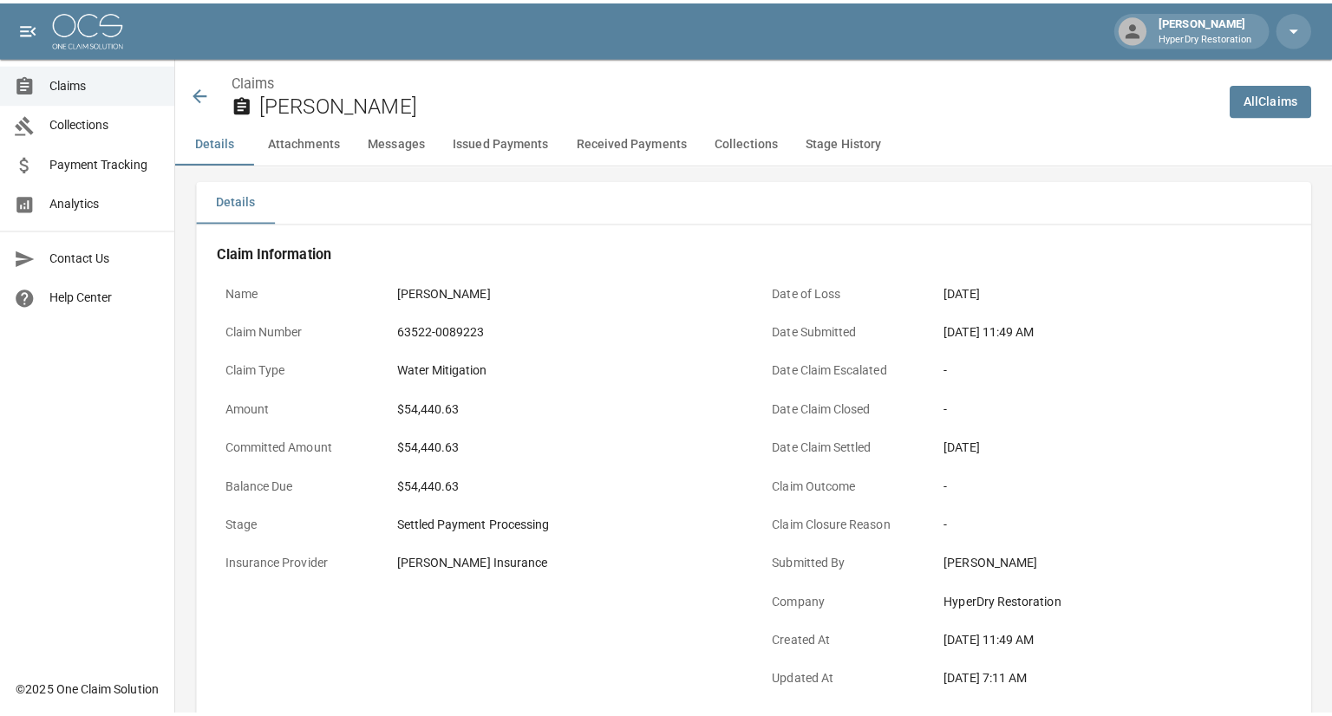
scroll to position [0, 0]
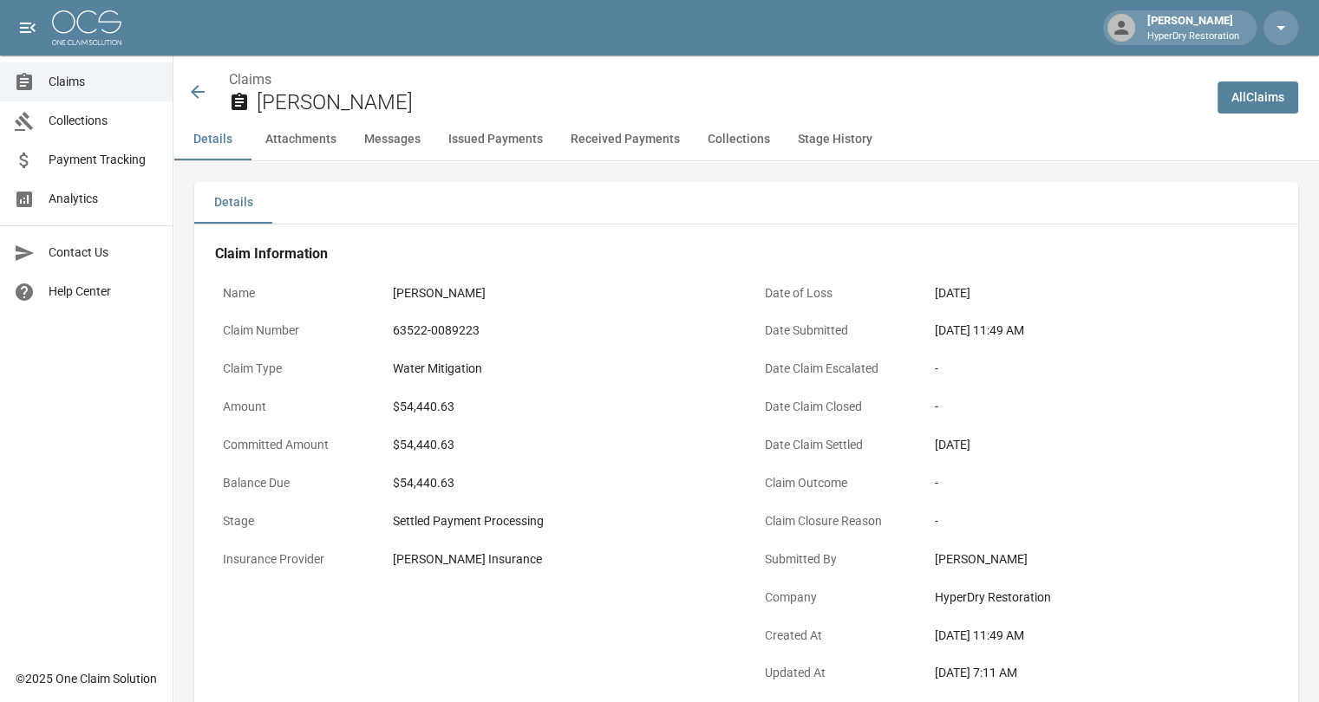
click at [199, 91] on icon at bounding box center [197, 91] width 21 height 21
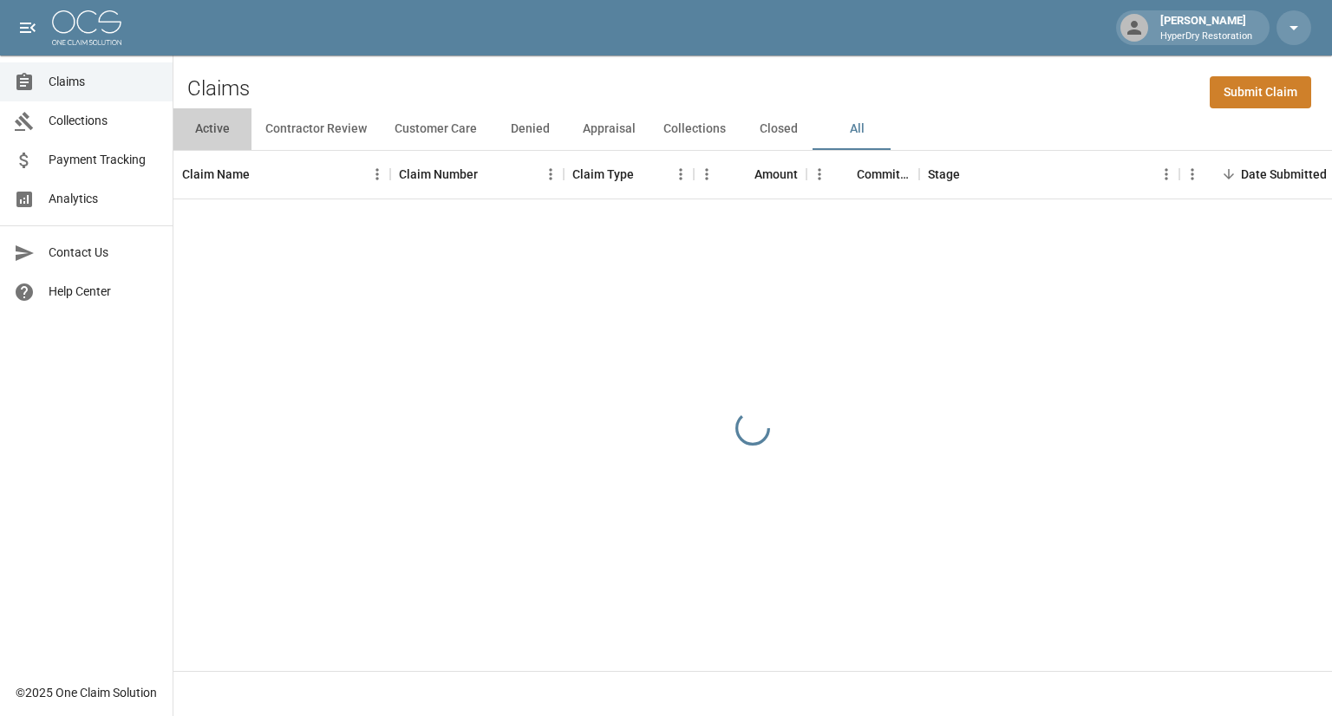
click at [222, 135] on button "Active" at bounding box center [212, 129] width 78 height 42
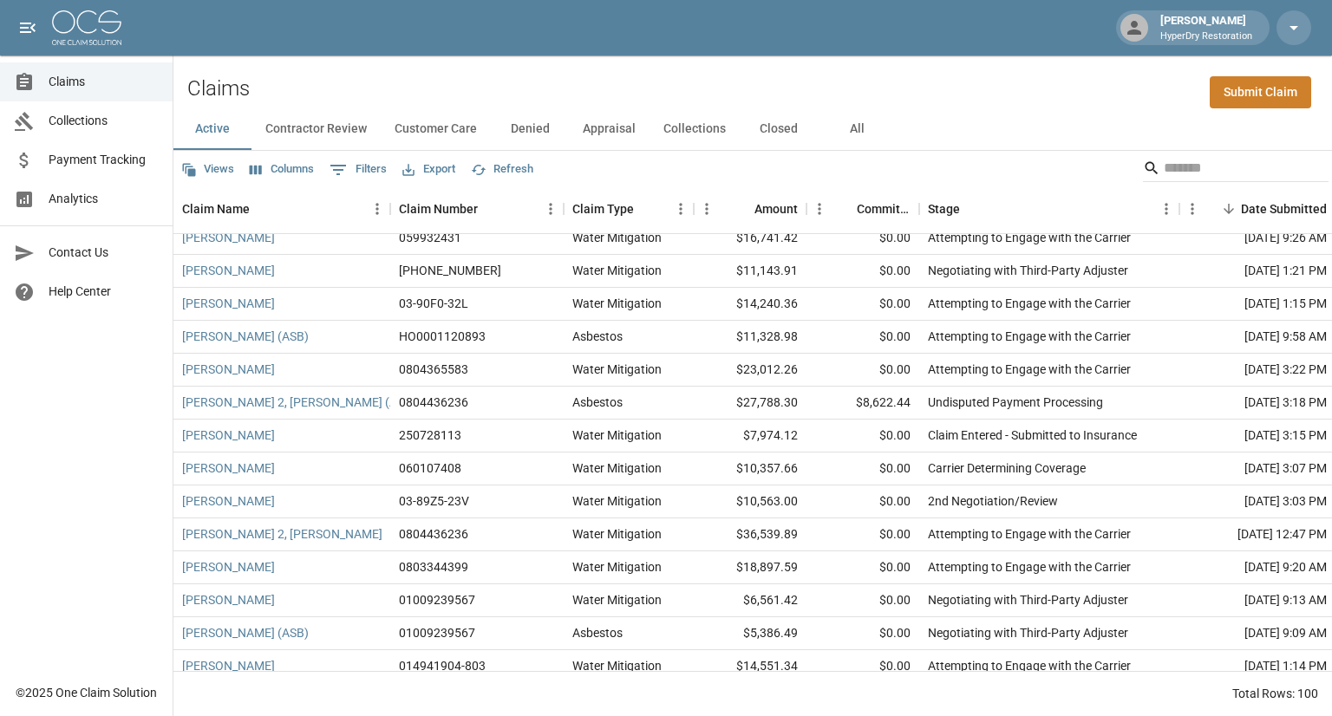
scroll to position [538, 0]
click at [1190, 169] on input "Search" at bounding box center [1233, 168] width 139 height 28
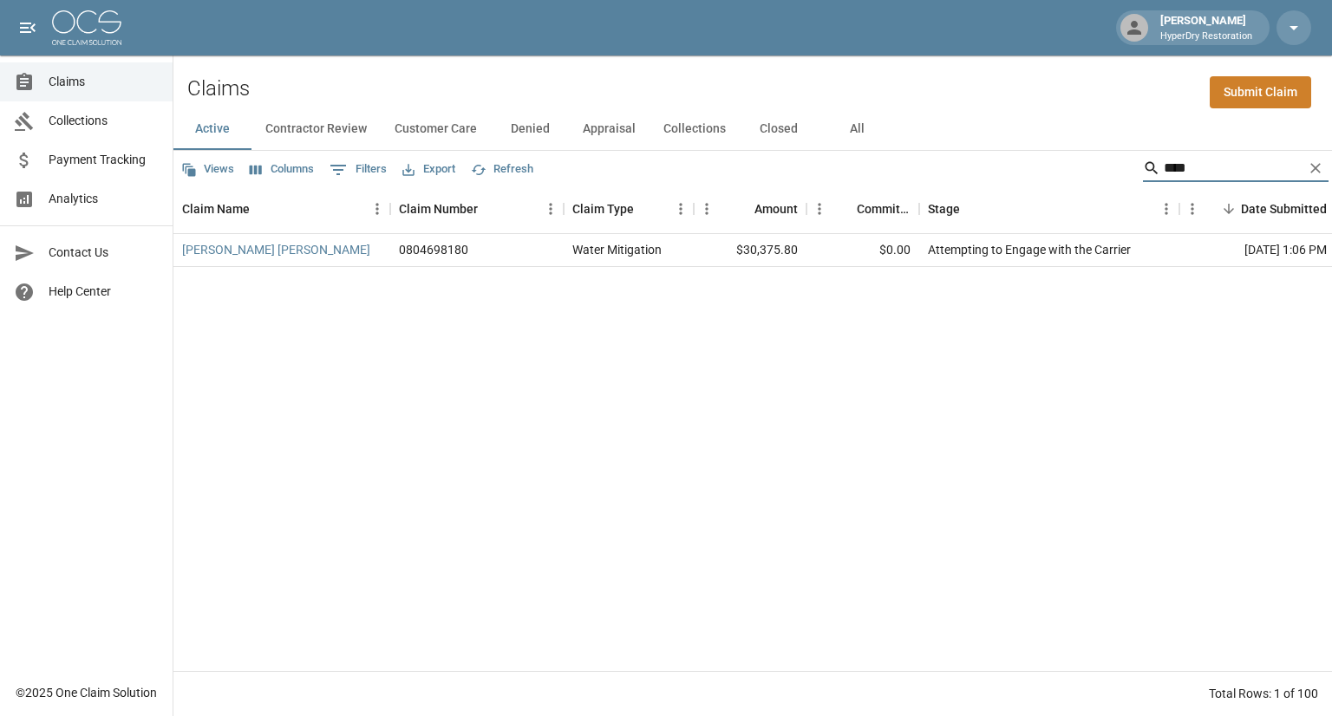
scroll to position [0, 0]
type input "*"
